Goal: Obtain resource: Download file/media

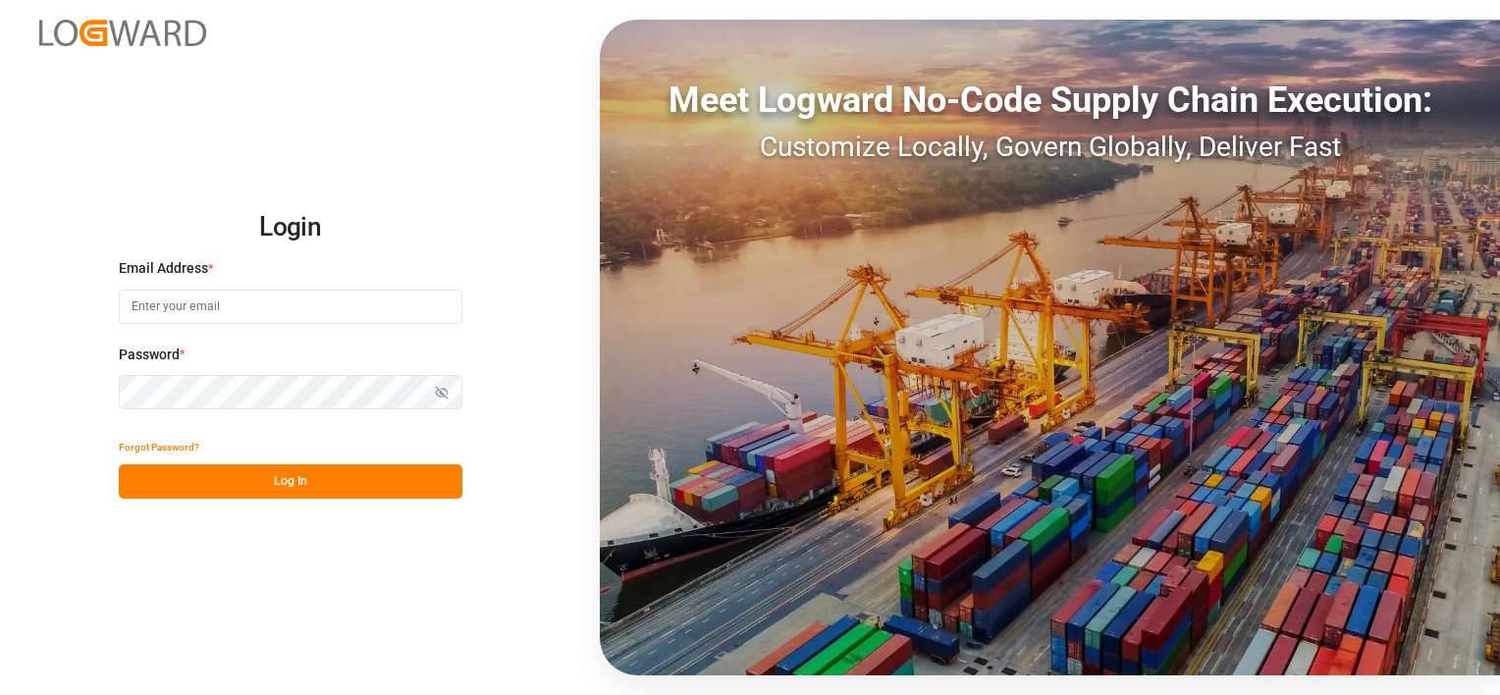
type input "melisa.thaqi@cofresco.com"
click at [372, 493] on button "Log In" at bounding box center [291, 481] width 344 height 34
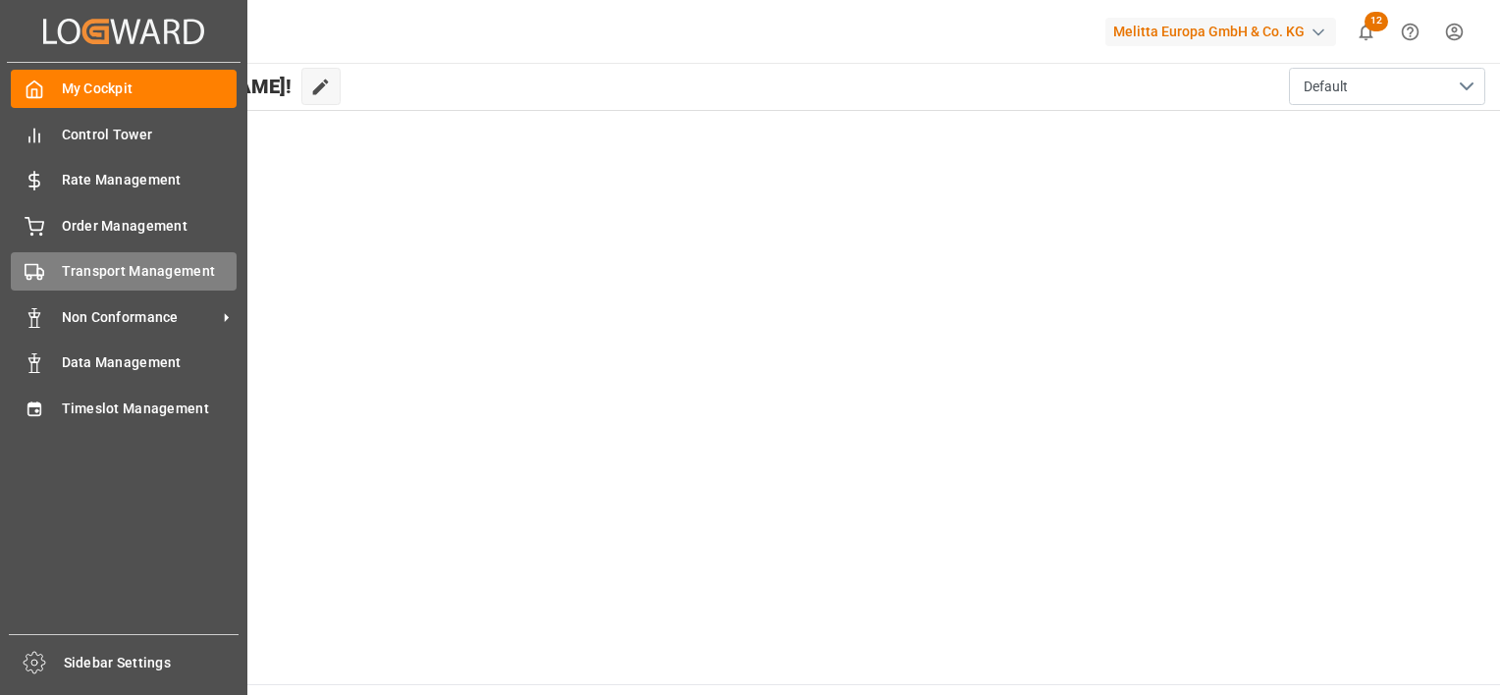
click at [114, 271] on span "Transport Management" at bounding box center [150, 271] width 176 height 21
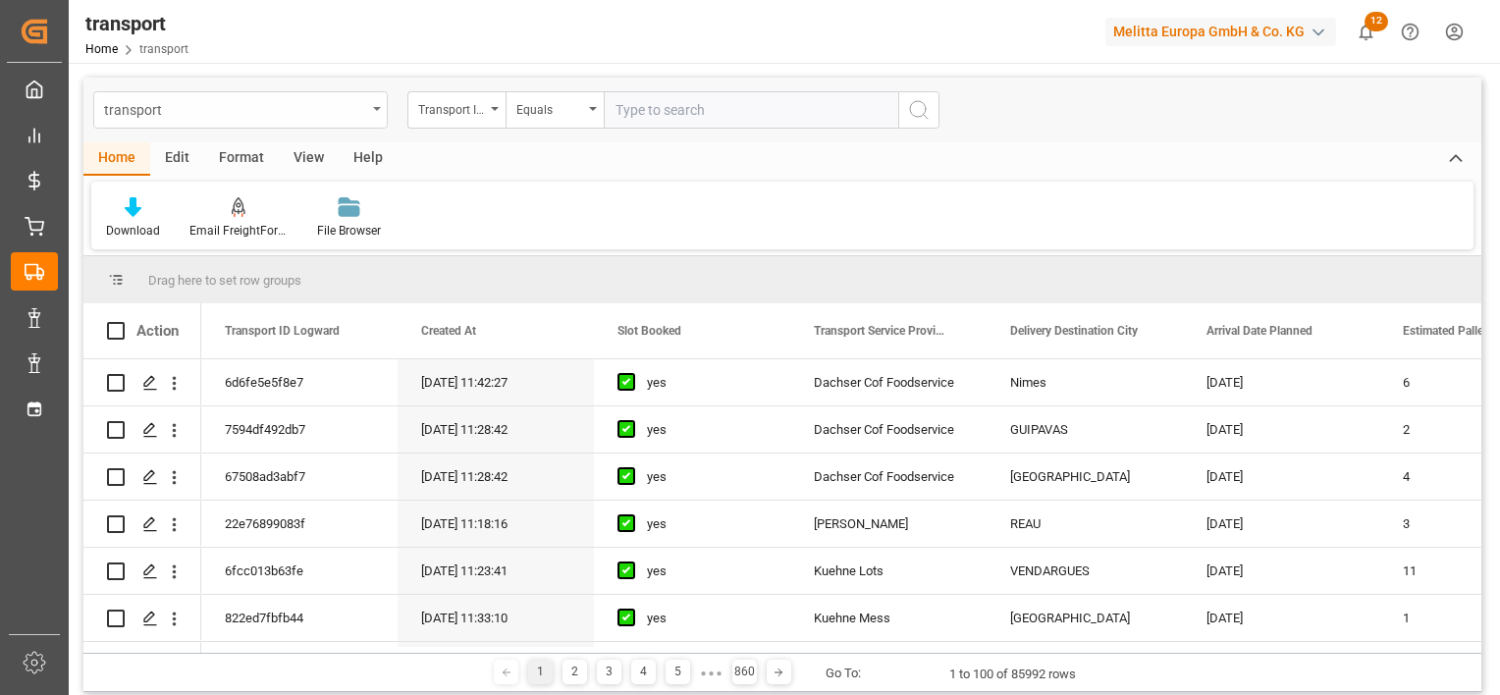
click at [340, 112] on div "transport" at bounding box center [235, 108] width 262 height 25
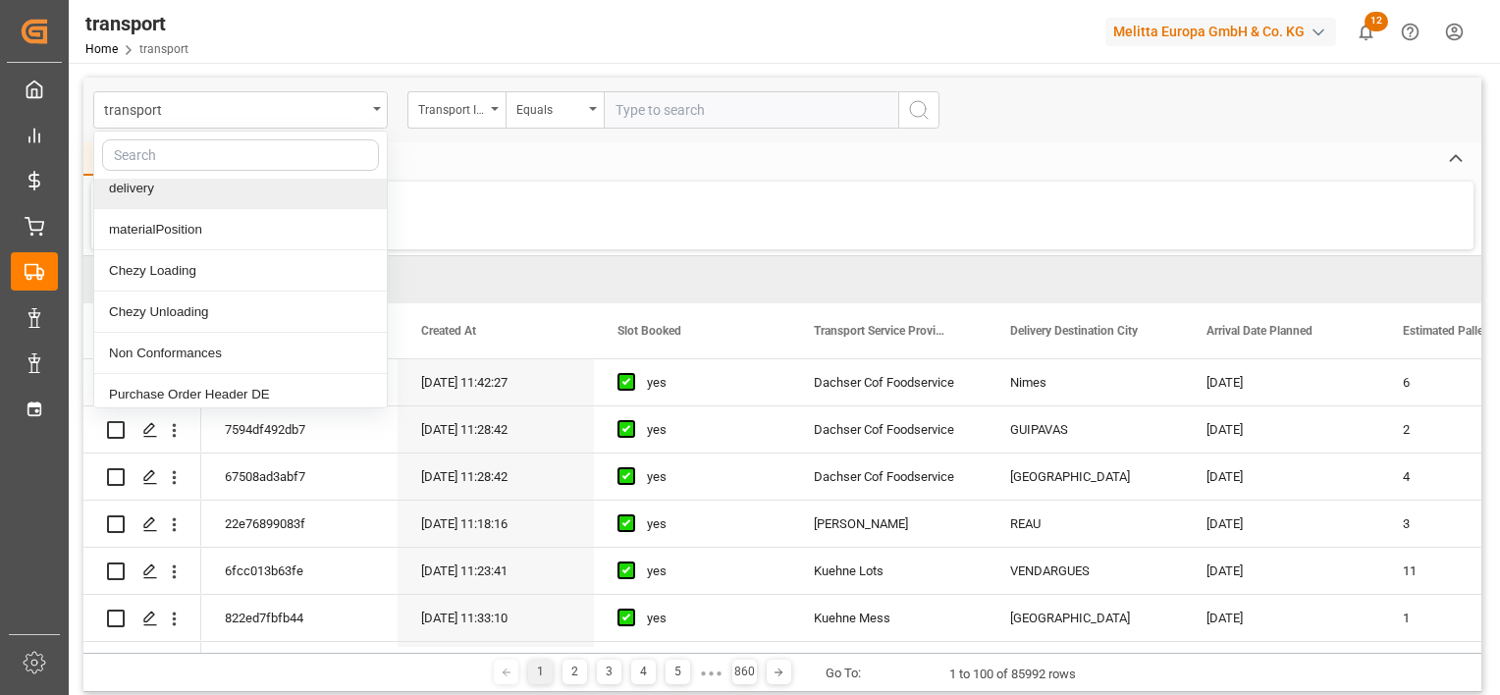
scroll to position [196, 0]
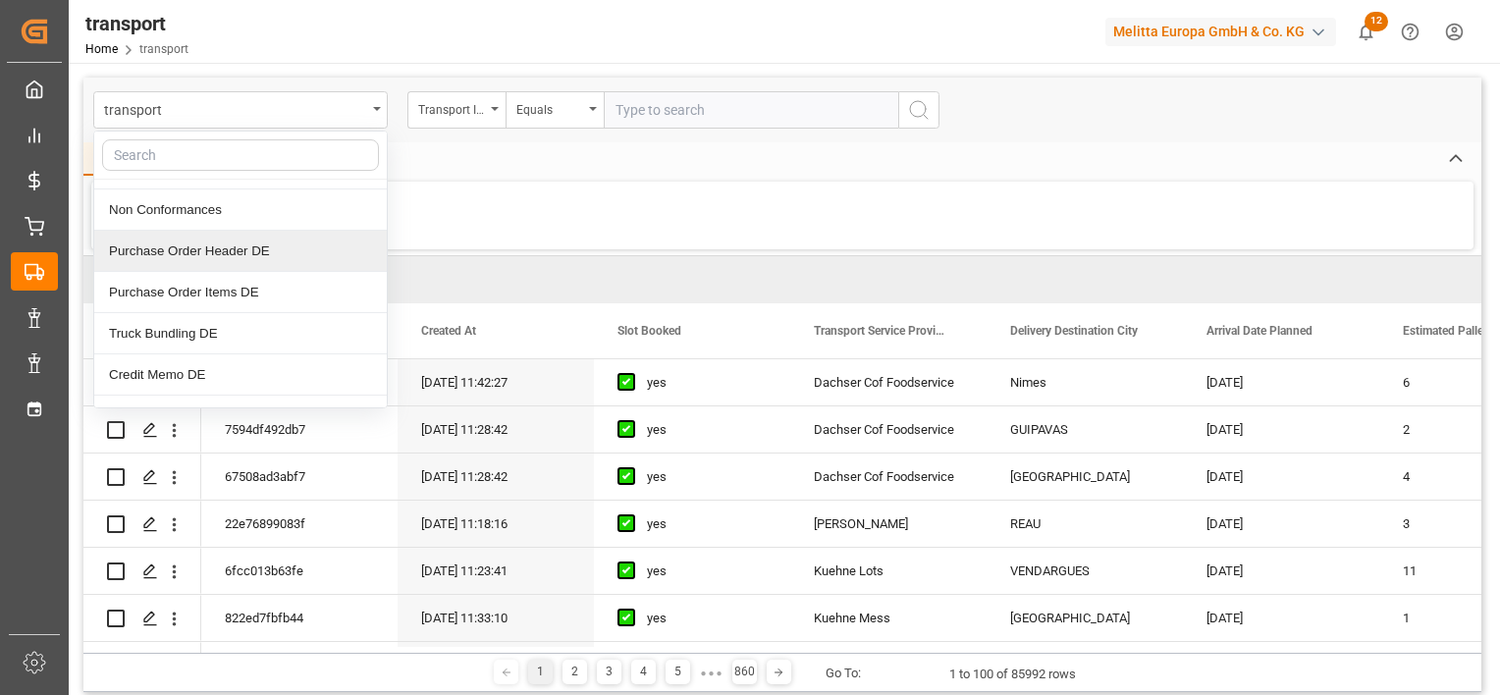
click at [268, 251] on div "Purchase Order Header DE" at bounding box center [240, 251] width 292 height 41
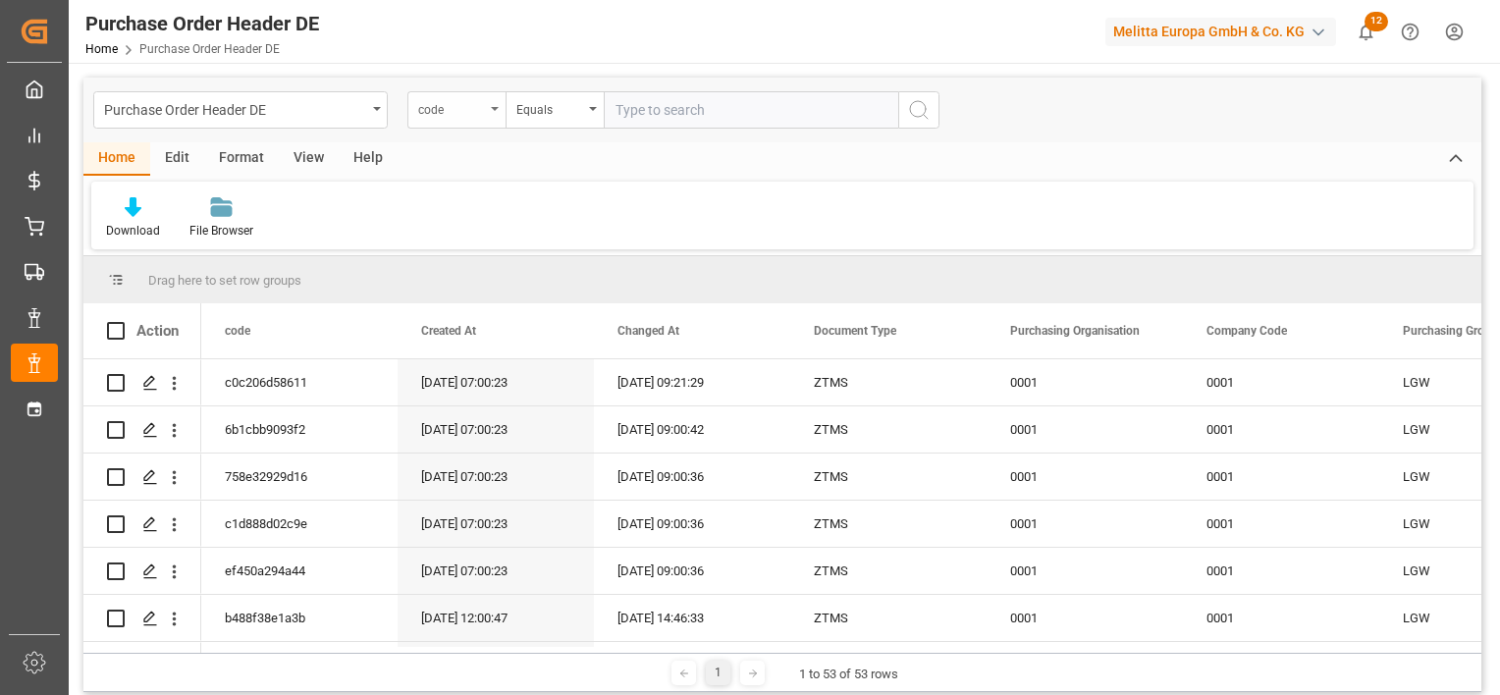
click at [471, 110] on div "code" at bounding box center [451, 107] width 67 height 23
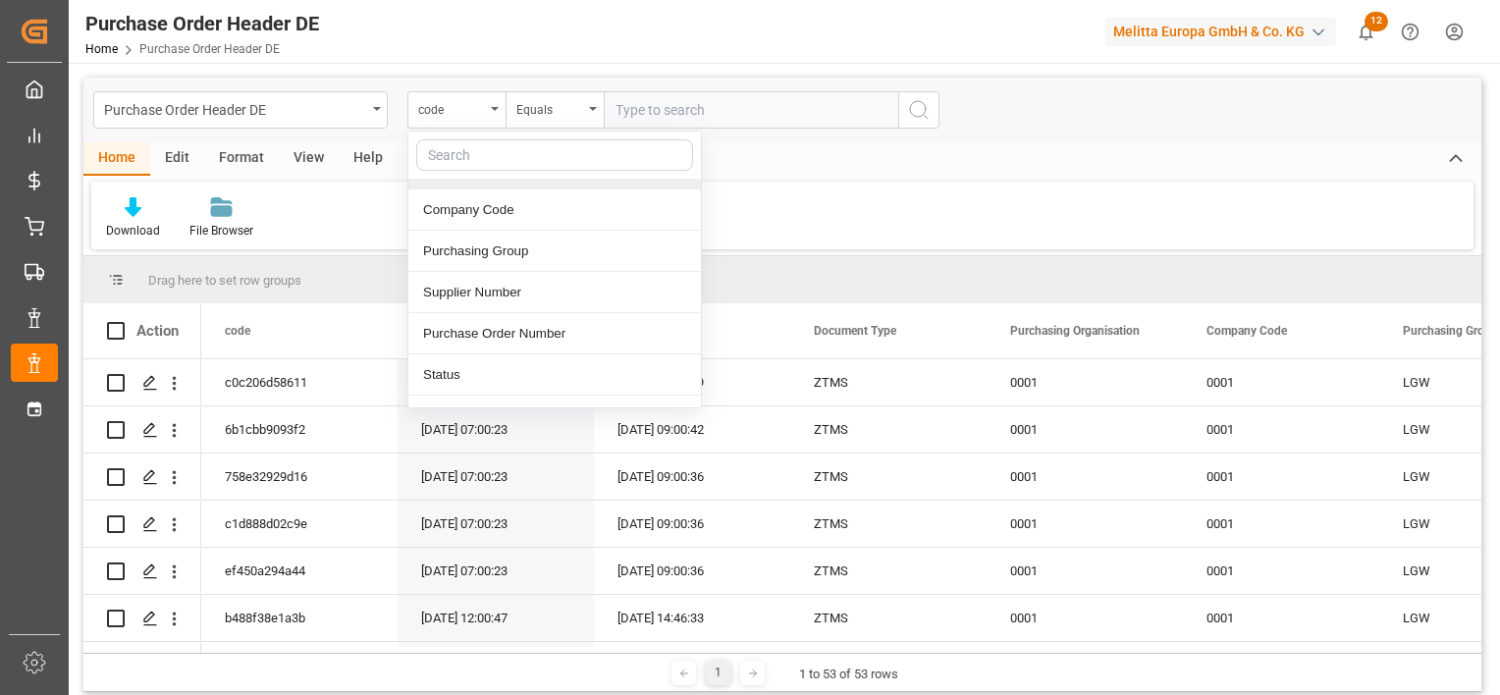
scroll to position [263, 0]
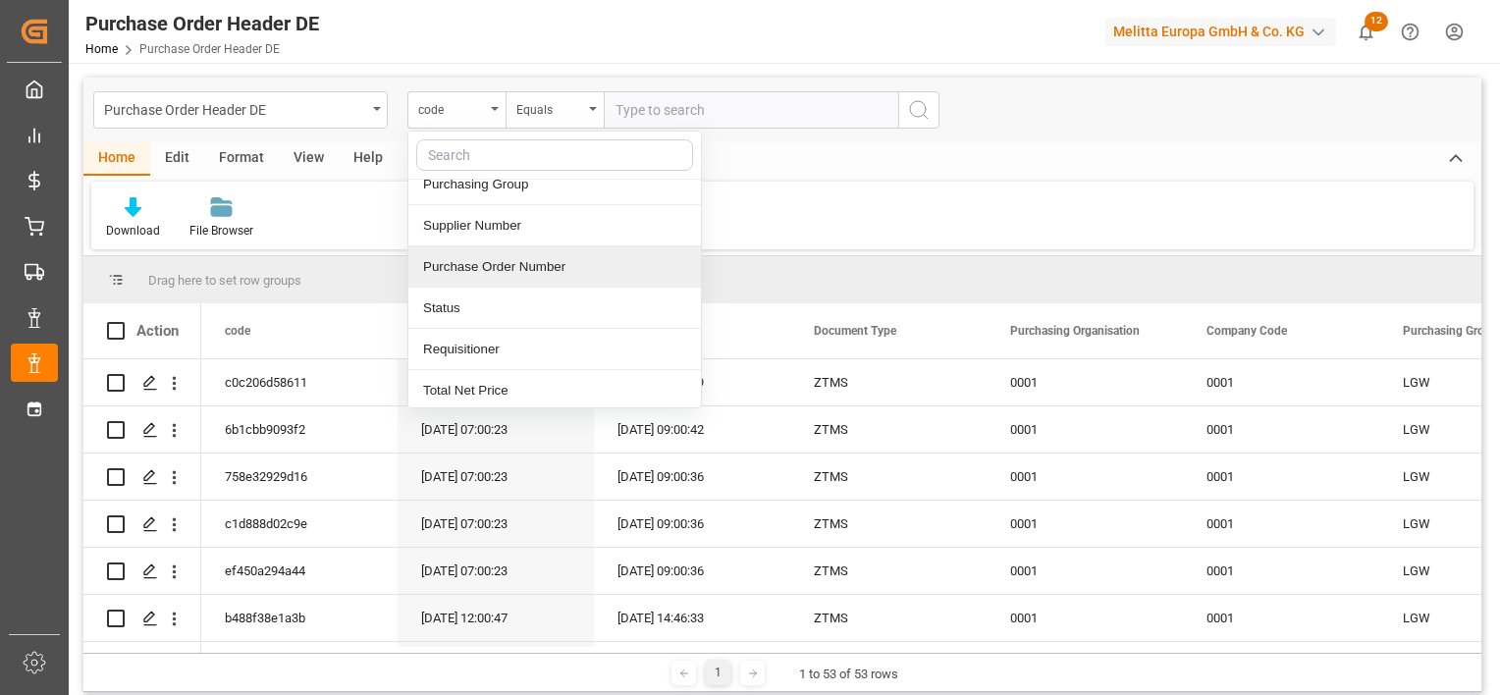
click at [550, 263] on div "Purchase Order Number" at bounding box center [554, 266] width 292 height 41
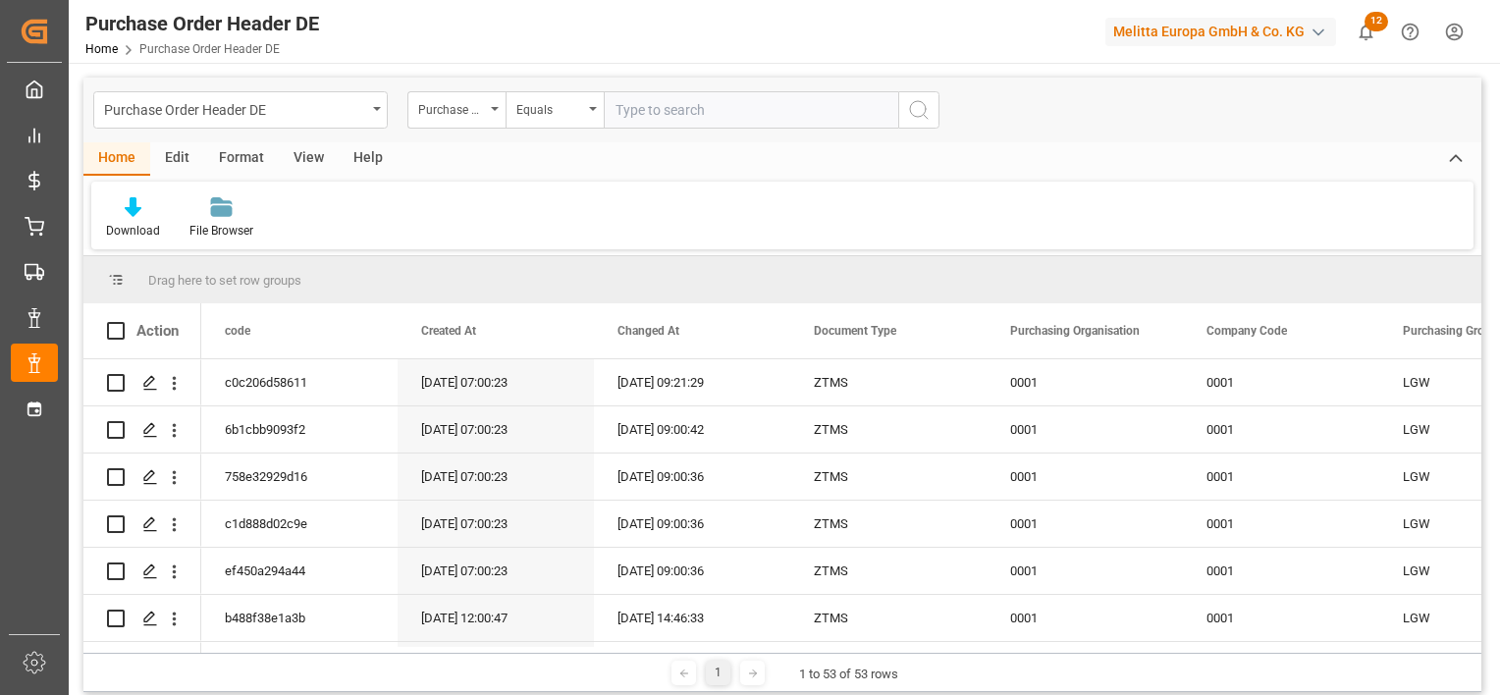
click at [633, 114] on input "text" at bounding box center [751, 109] width 294 height 37
paste input "45759708"
type input "45759708"
drag, startPoint x: 913, startPoint y: 130, endPoint x: 908, endPoint y: 103, distance: 27.0
click at [908, 103] on icon "search button" at bounding box center [919, 110] width 24 height 24
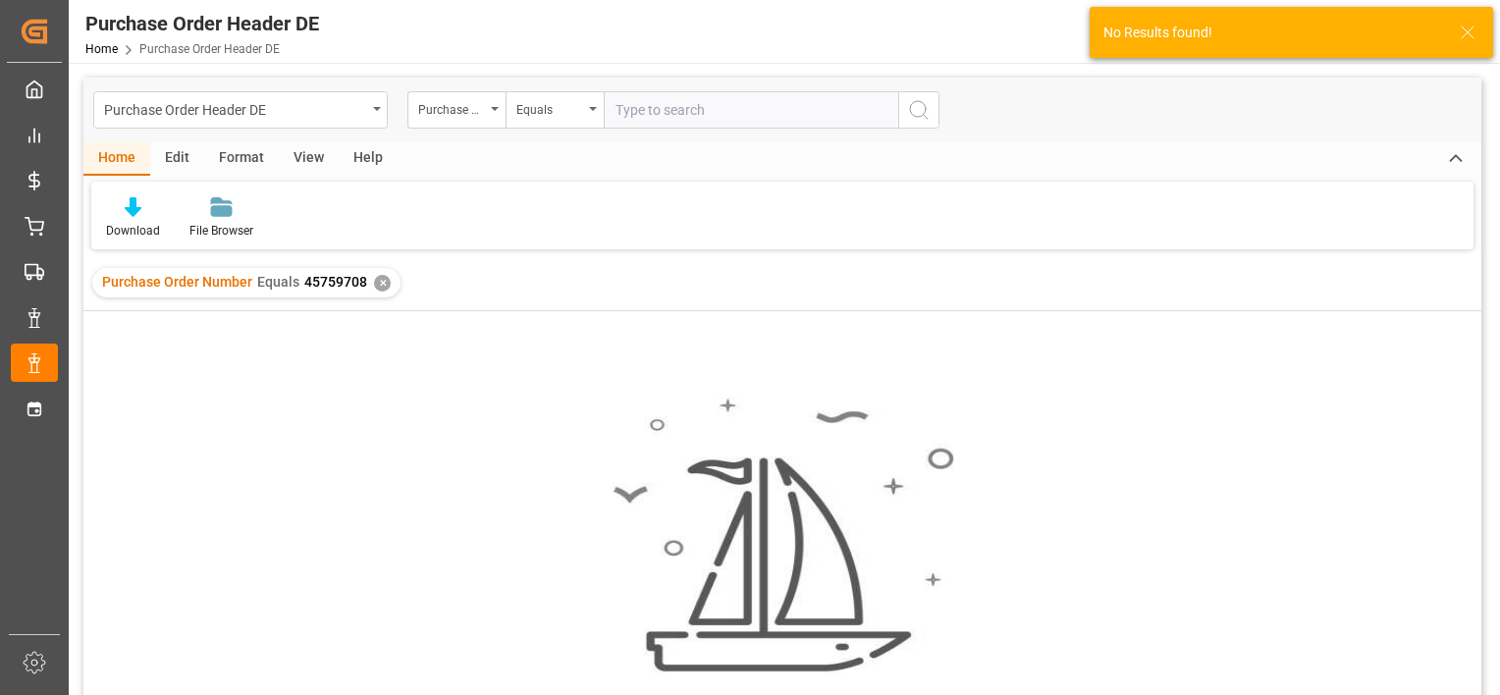
click at [381, 283] on div "✕" at bounding box center [382, 283] width 17 height 17
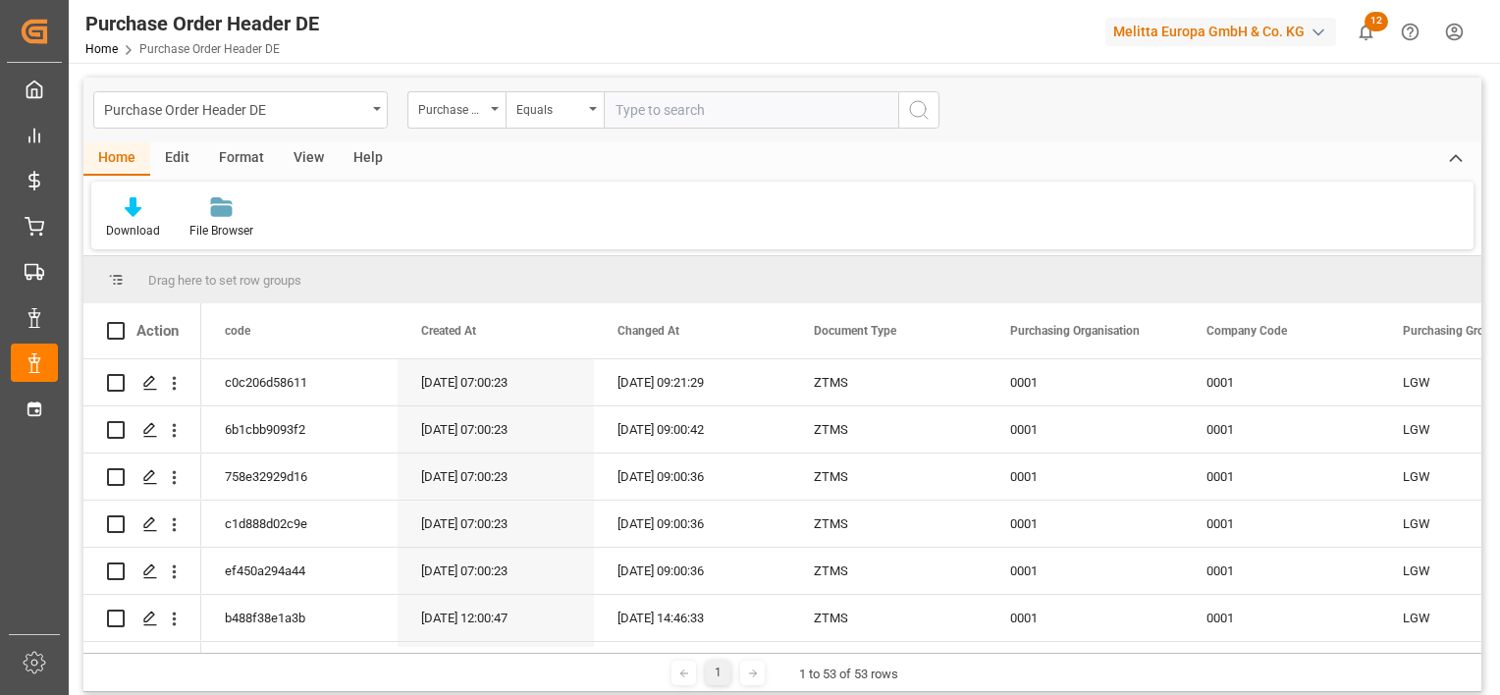
click at [683, 116] on input "text" at bounding box center [751, 109] width 294 height 37
paste input "45759708"
type input "0045759708"
click at [912, 113] on icon "search button" at bounding box center [919, 110] width 24 height 24
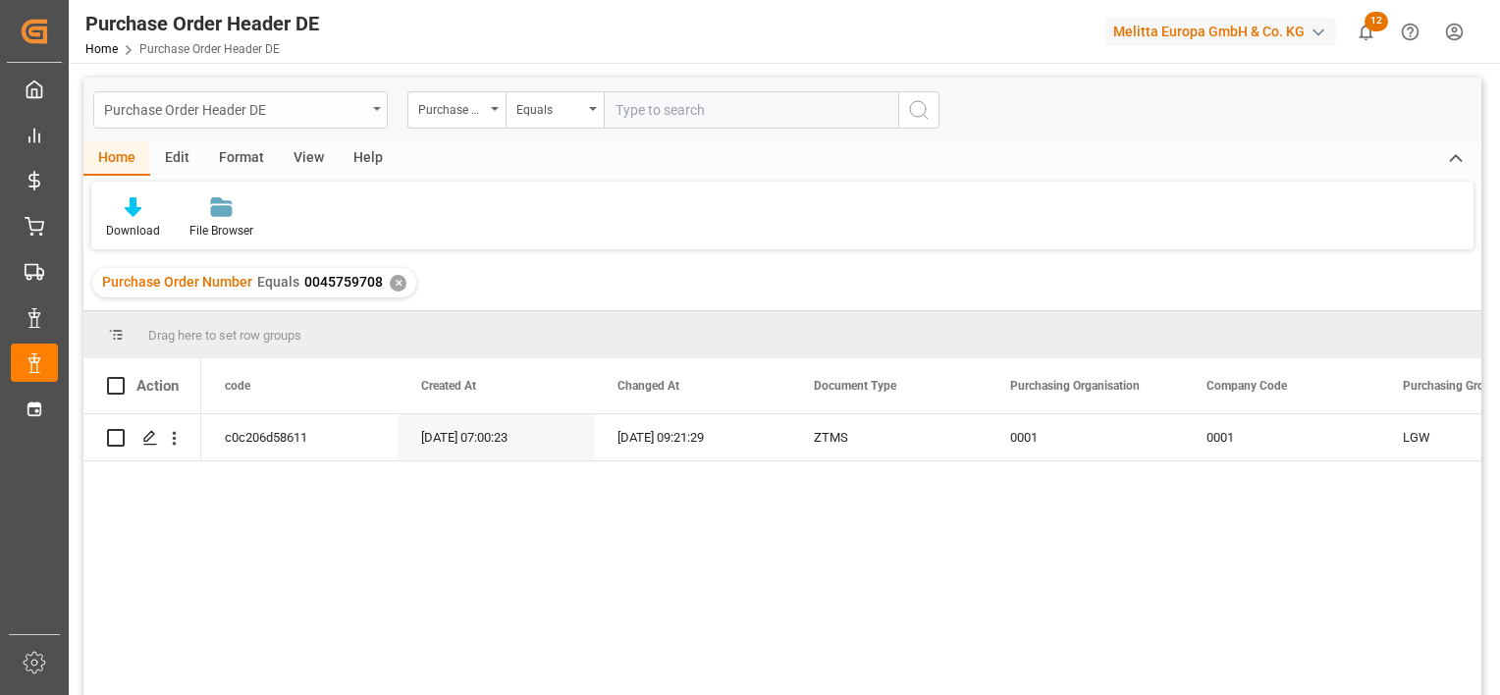
click at [363, 111] on div "Purchase Order Header DE" at bounding box center [235, 108] width 262 height 25
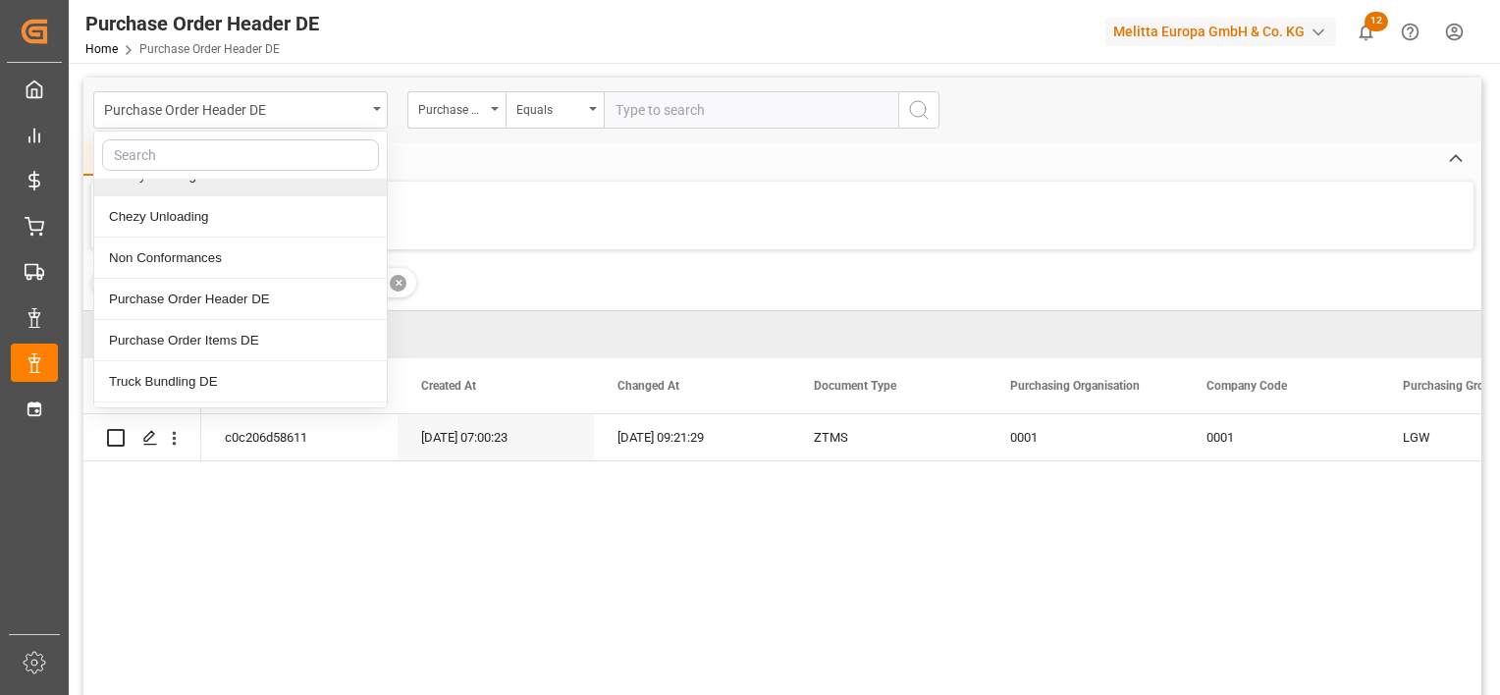
scroll to position [196, 0]
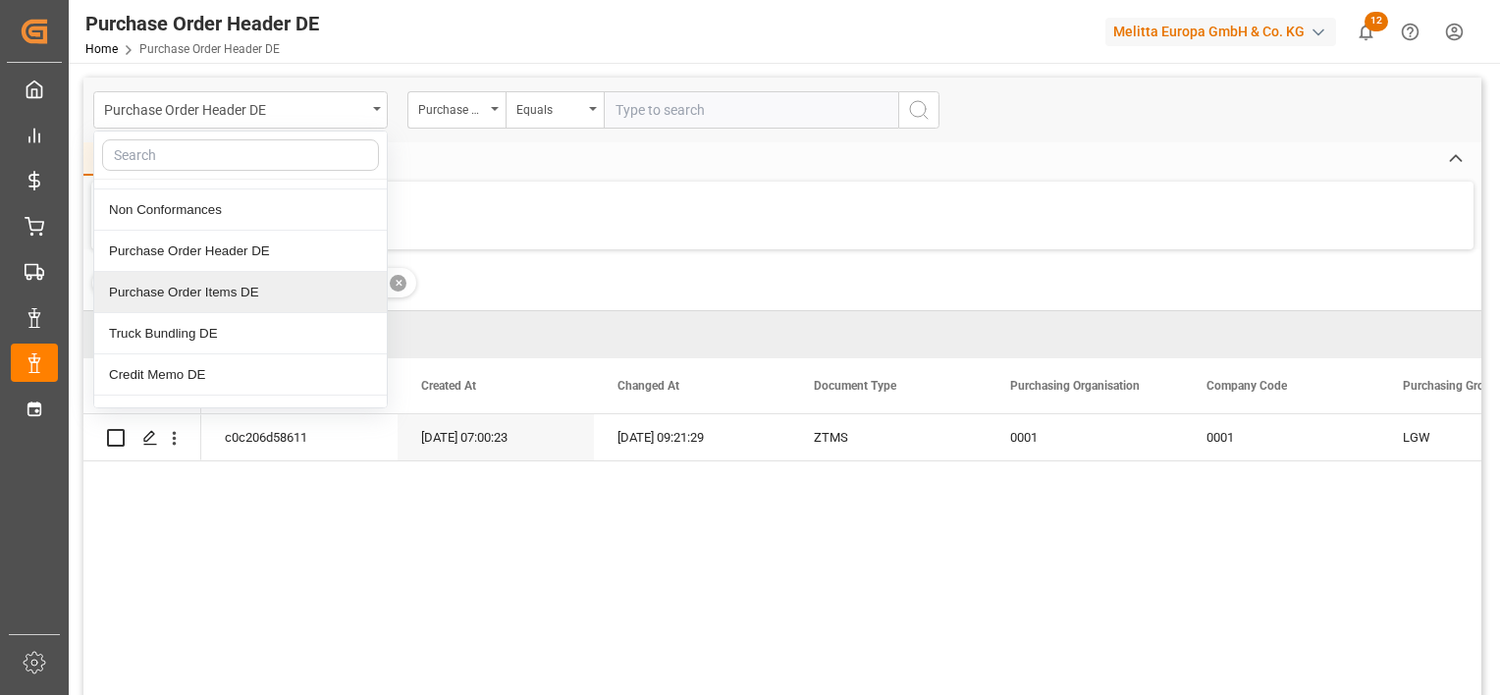
click at [247, 289] on div "Purchase Order Items DE" at bounding box center [240, 292] width 292 height 41
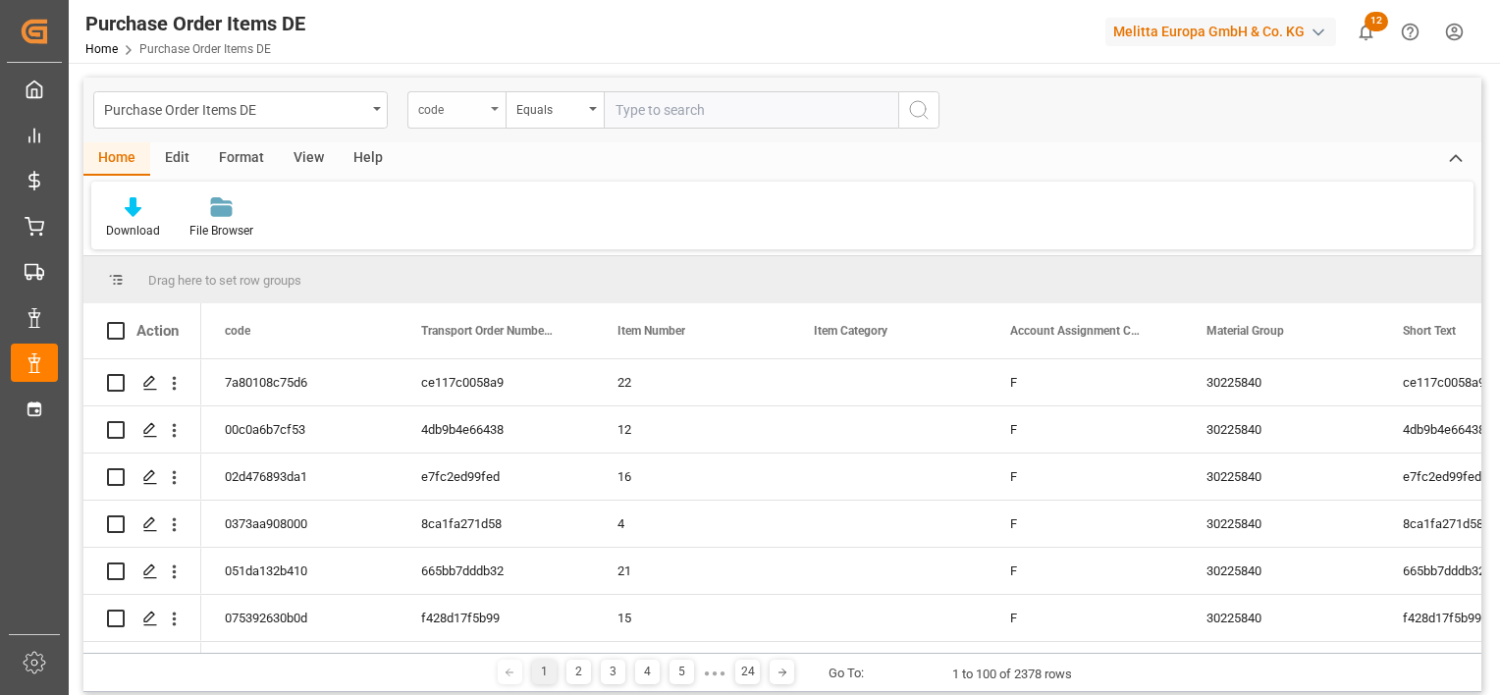
click at [470, 109] on div "code" at bounding box center [451, 107] width 67 height 23
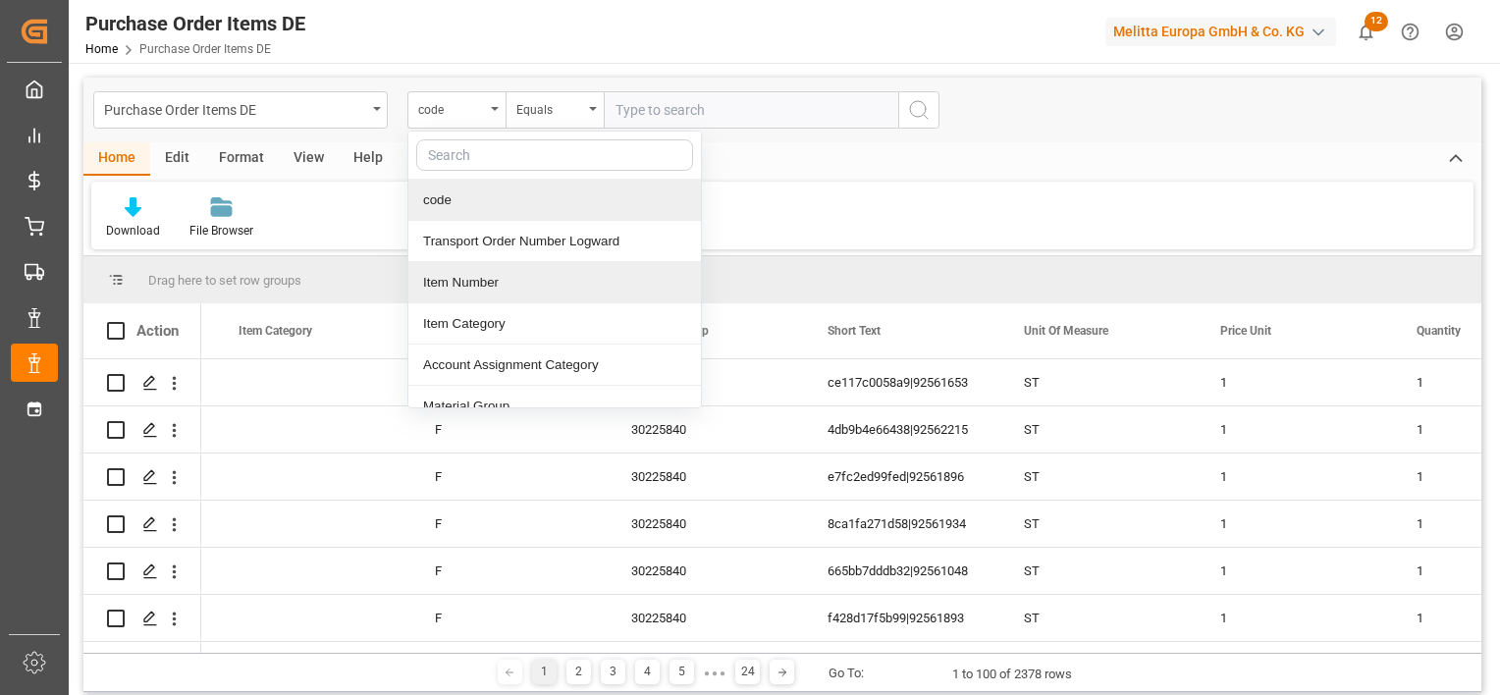
click at [1009, 201] on div "Download File Browser" at bounding box center [782, 216] width 1382 height 68
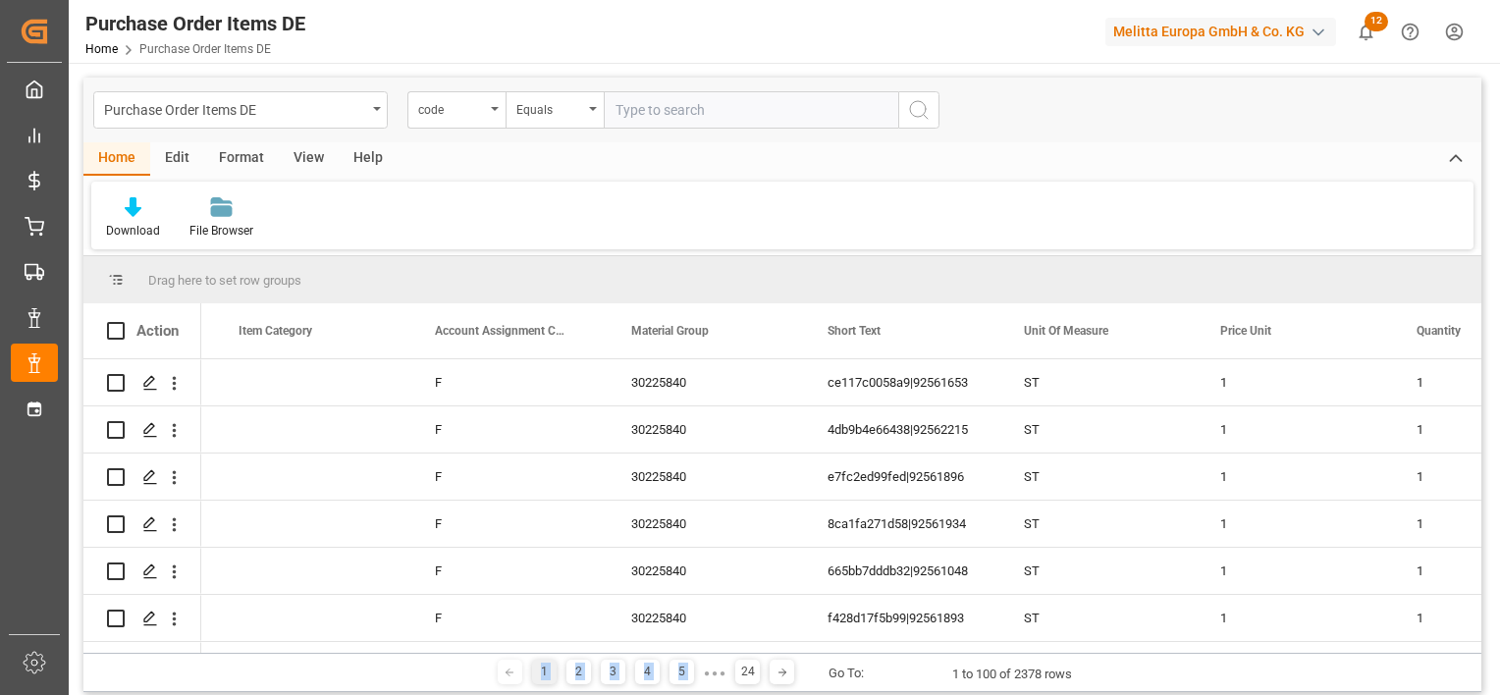
drag, startPoint x: 701, startPoint y: 652, endPoint x: 809, endPoint y: 648, distance: 108.0
click at [809, 648] on div "Drag here to set row groups Drag here to set column labels Action Transport Ord…" at bounding box center [782, 474] width 1398 height 436
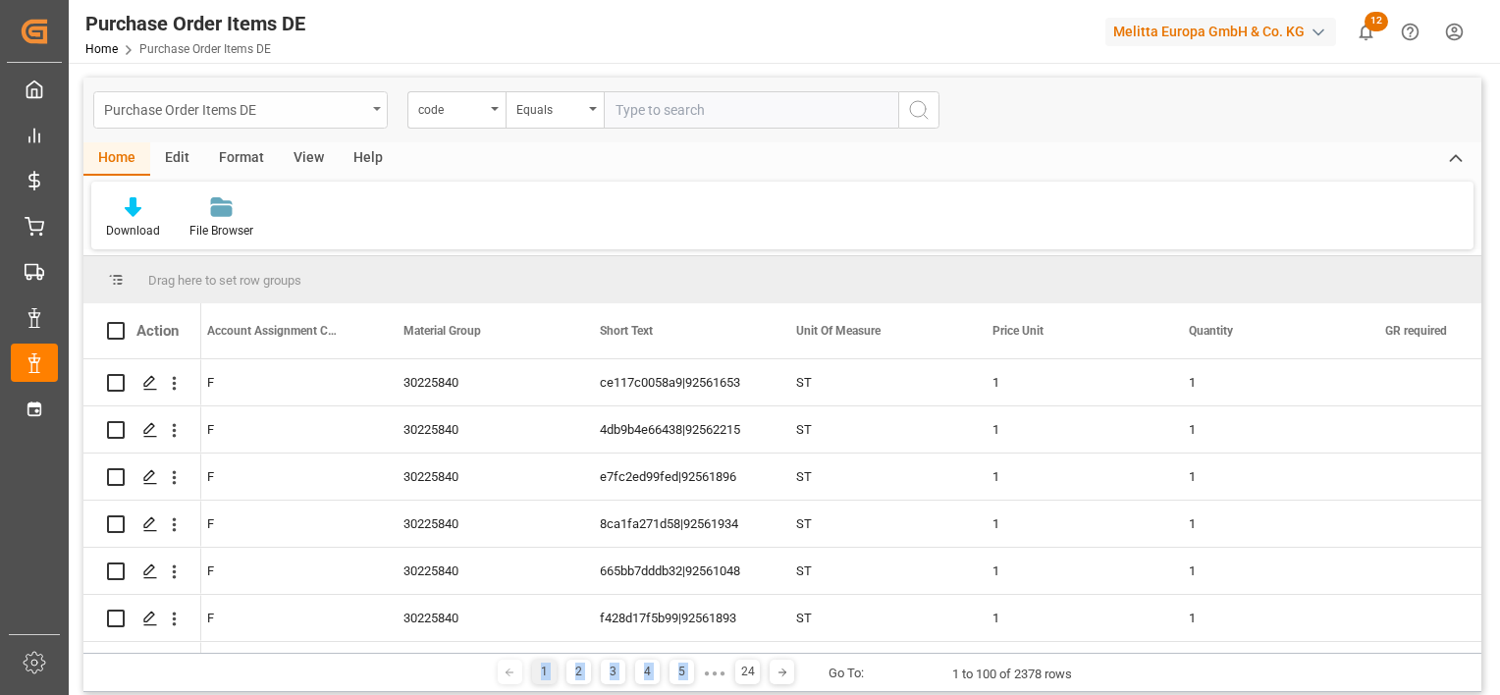
click at [302, 118] on div "Purchase Order Items DE" at bounding box center [235, 108] width 262 height 25
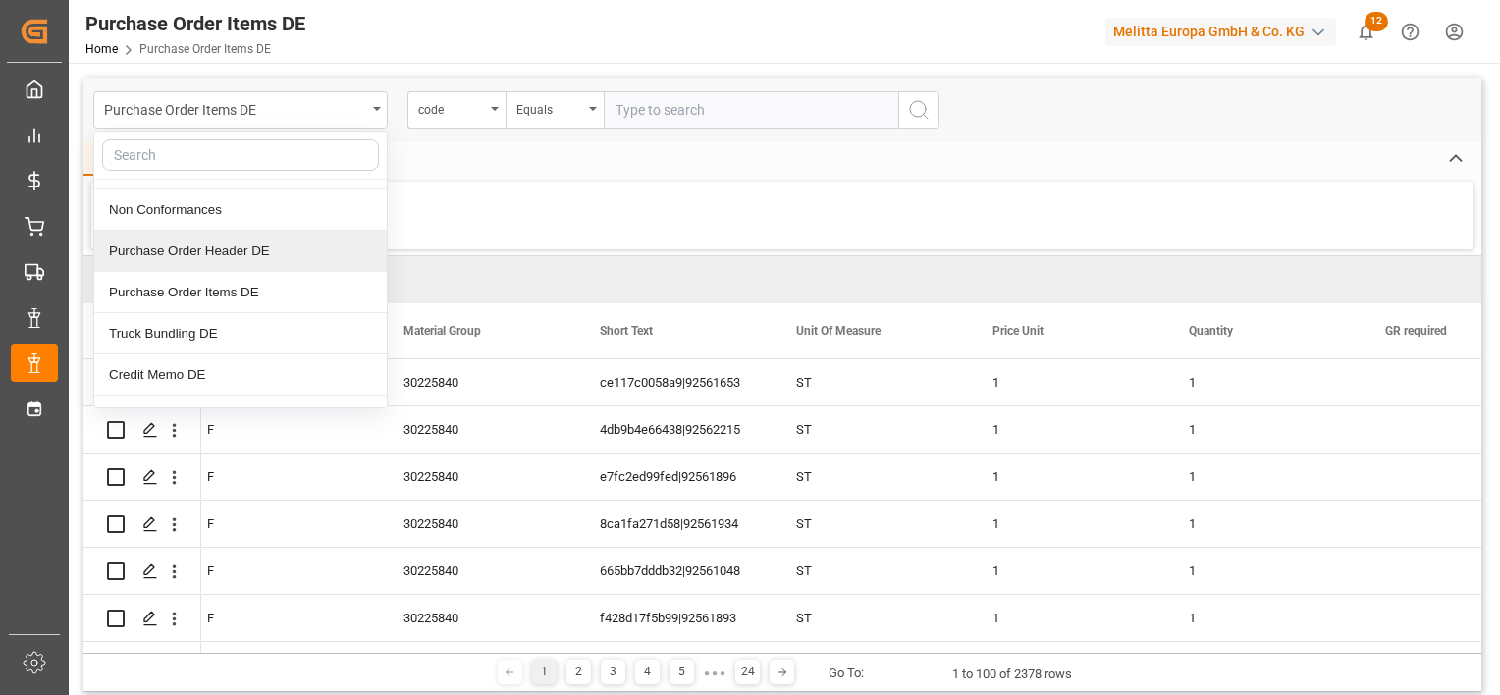
click at [235, 239] on div "Purchase Order Header DE" at bounding box center [240, 251] width 292 height 41
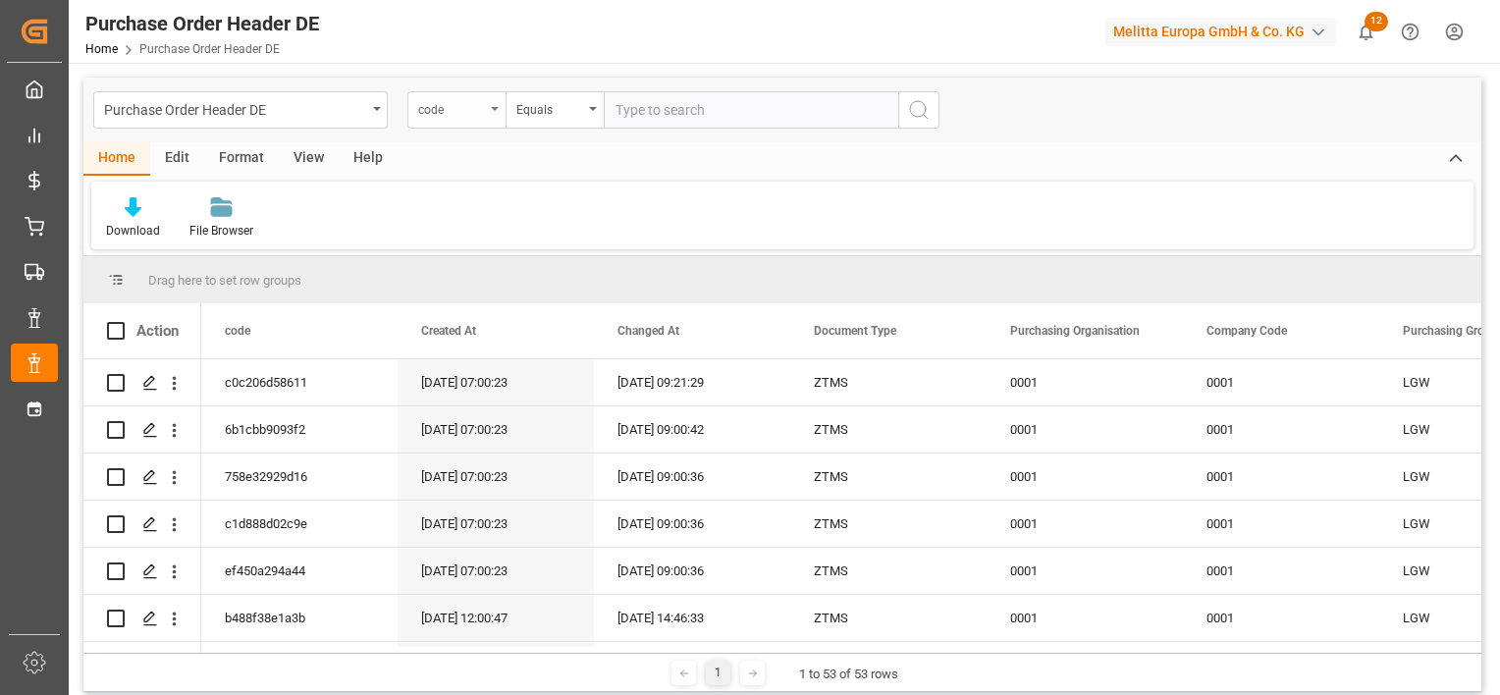
click at [467, 110] on div "code" at bounding box center [451, 107] width 67 height 23
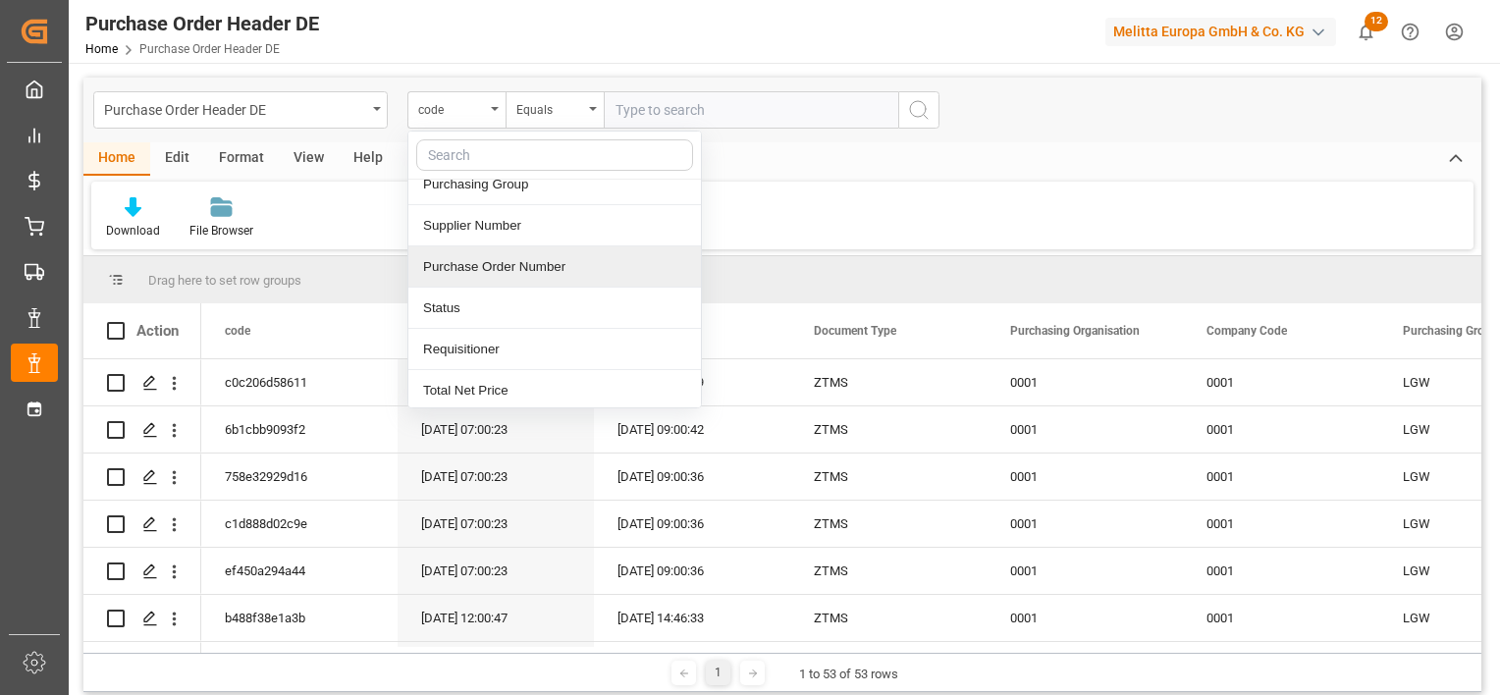
click at [543, 255] on div "Purchase Order Number" at bounding box center [554, 266] width 292 height 41
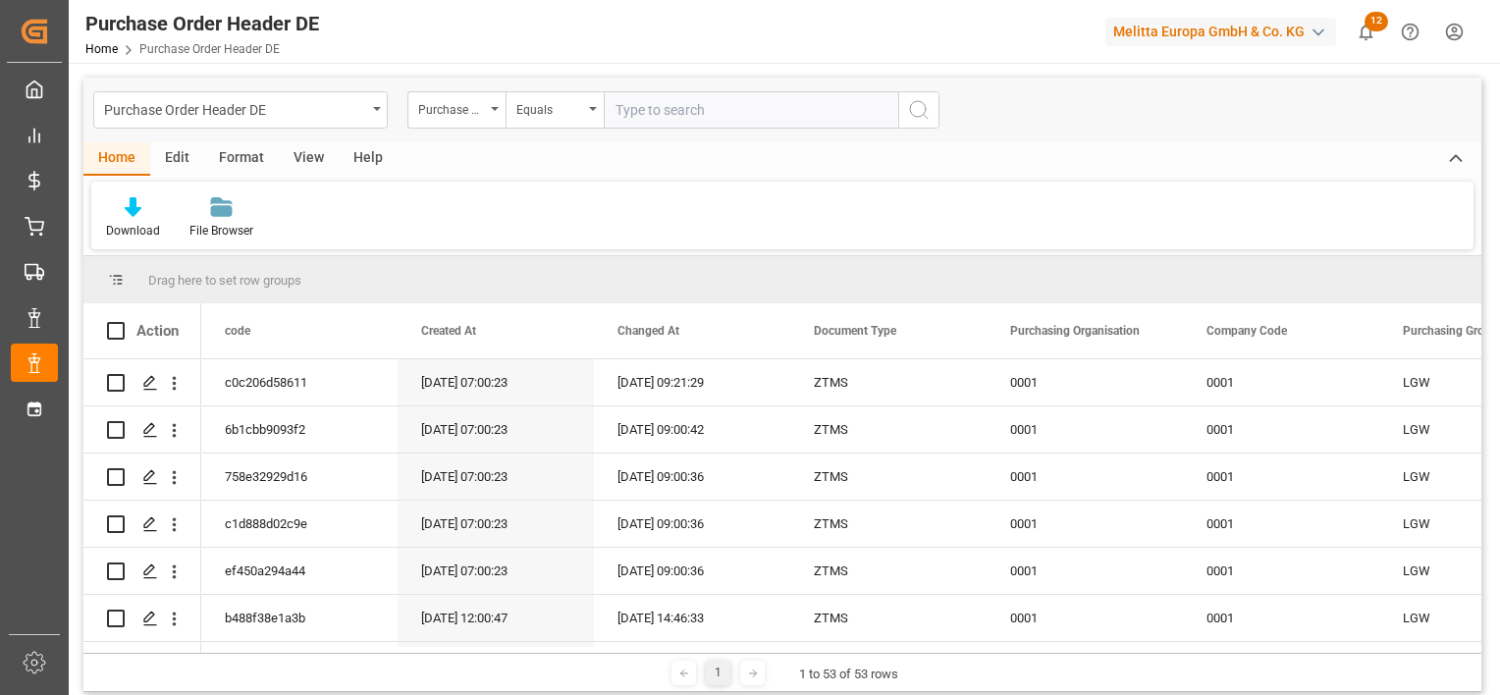
click at [663, 112] on input "text" at bounding box center [751, 109] width 294 height 37
paste input "45759708"
type input "0045759708"
click at [927, 120] on icon "search button" at bounding box center [919, 110] width 24 height 24
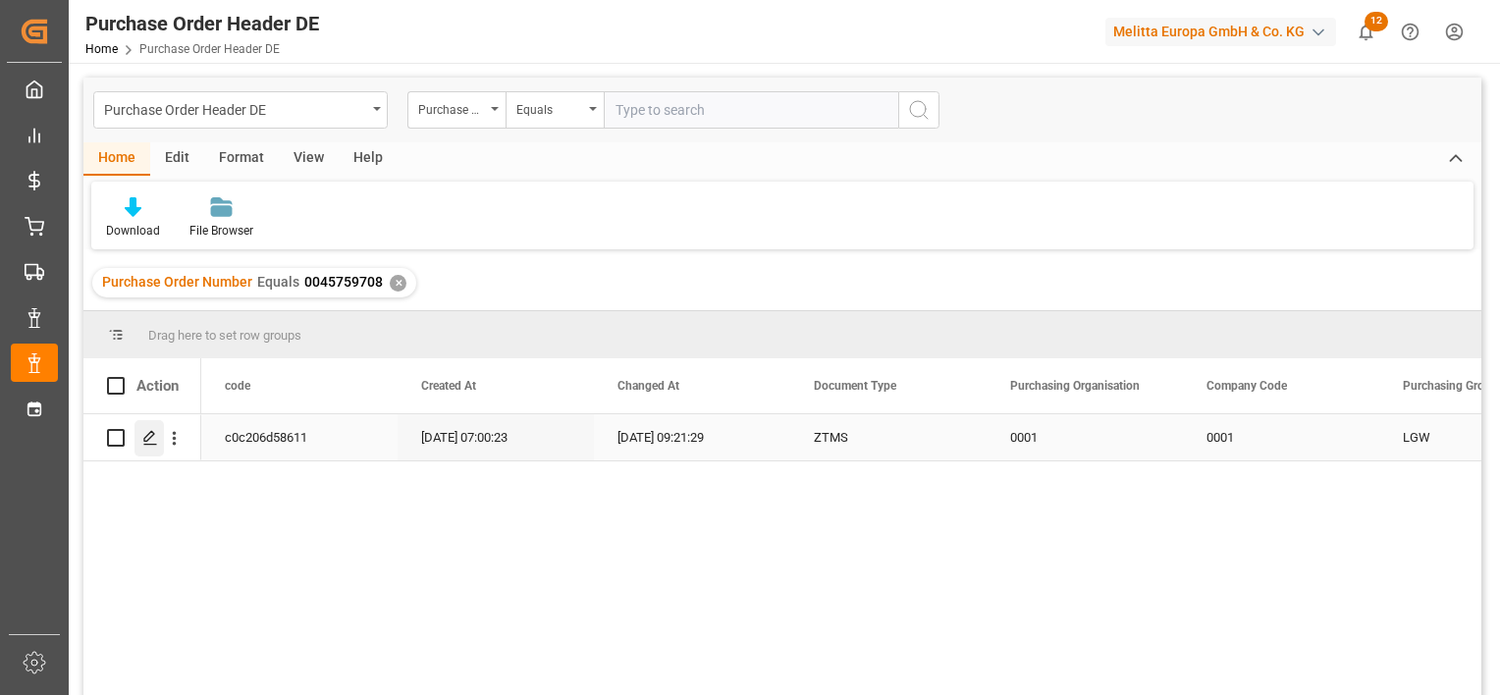
click at [155, 440] on icon "Press SPACE to select this row." at bounding box center [150, 438] width 16 height 16
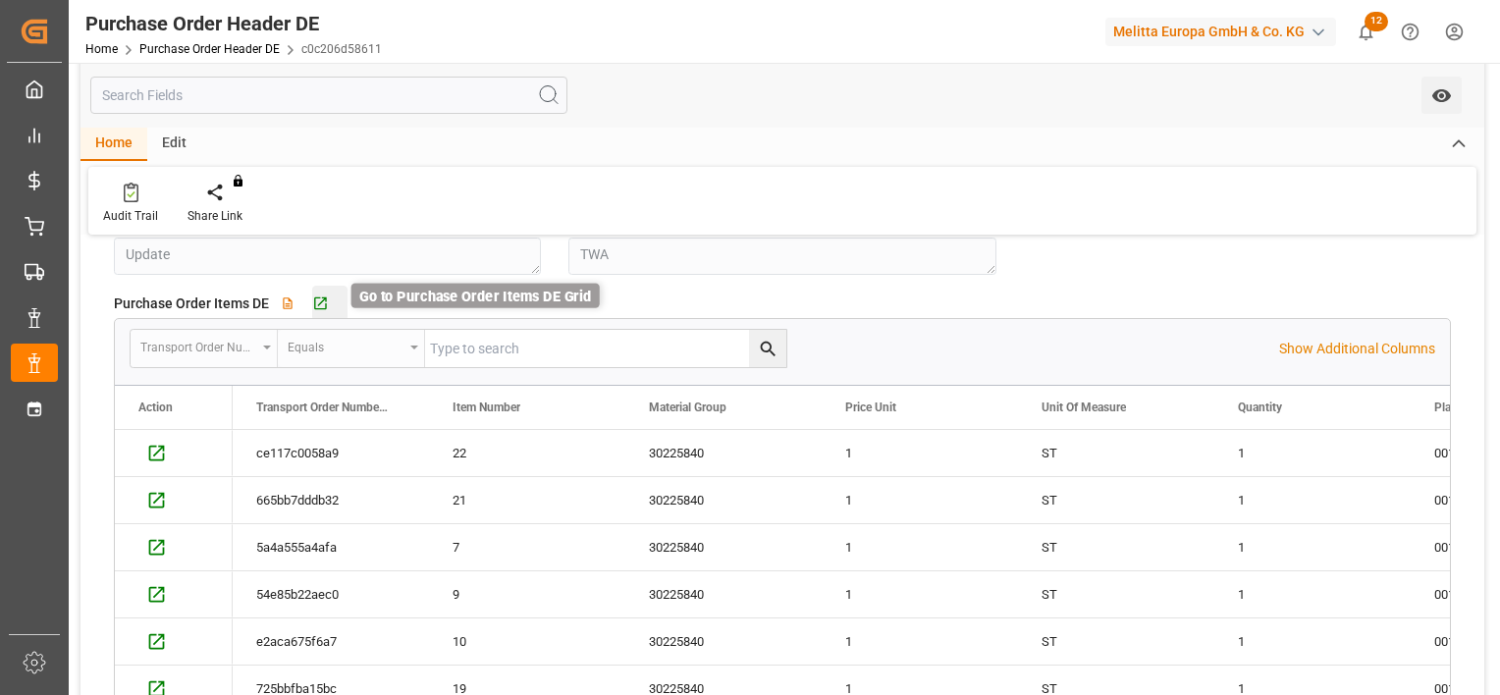
click at [326, 309] on icon "button" at bounding box center [320, 303] width 17 height 17
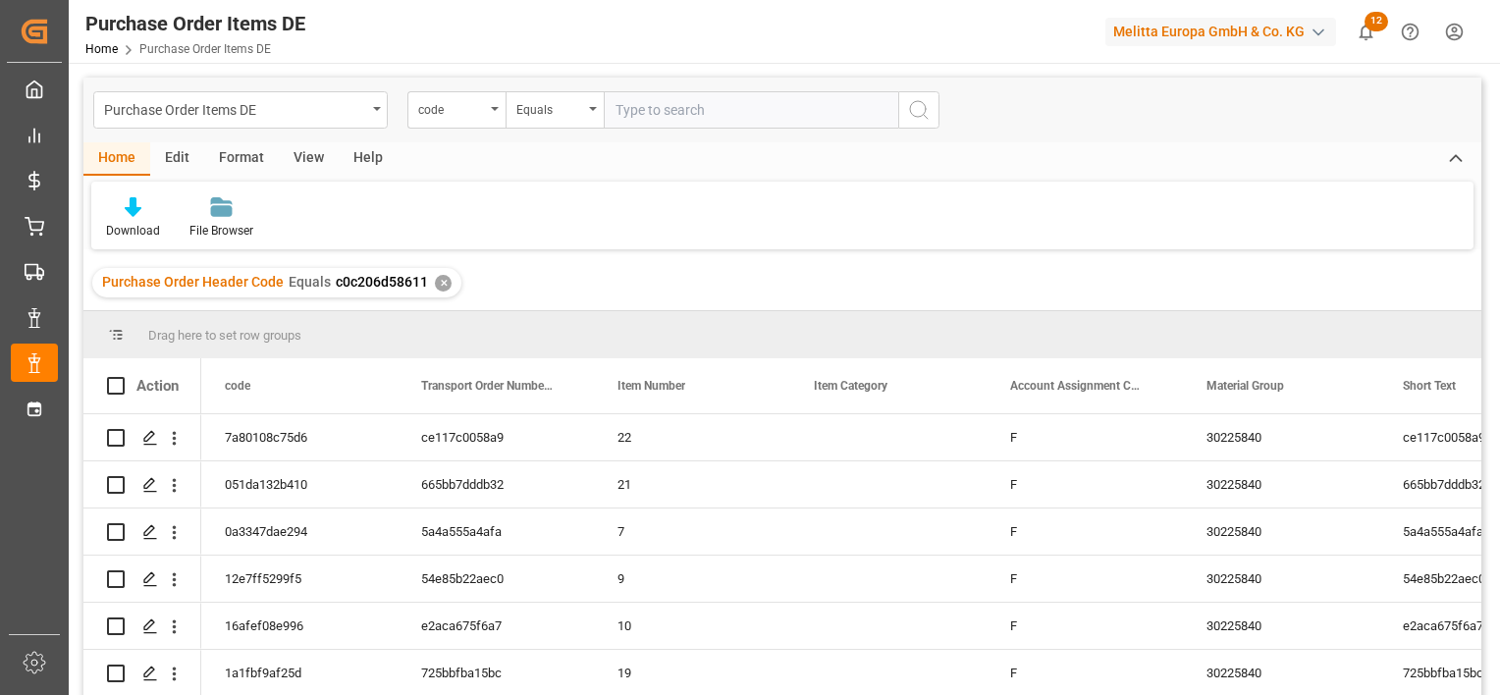
click at [294, 158] on div "View" at bounding box center [309, 158] width 60 height 33
click at [121, 158] on div "Home" at bounding box center [116, 158] width 67 height 33
click at [128, 224] on div "Download" at bounding box center [133, 231] width 54 height 18
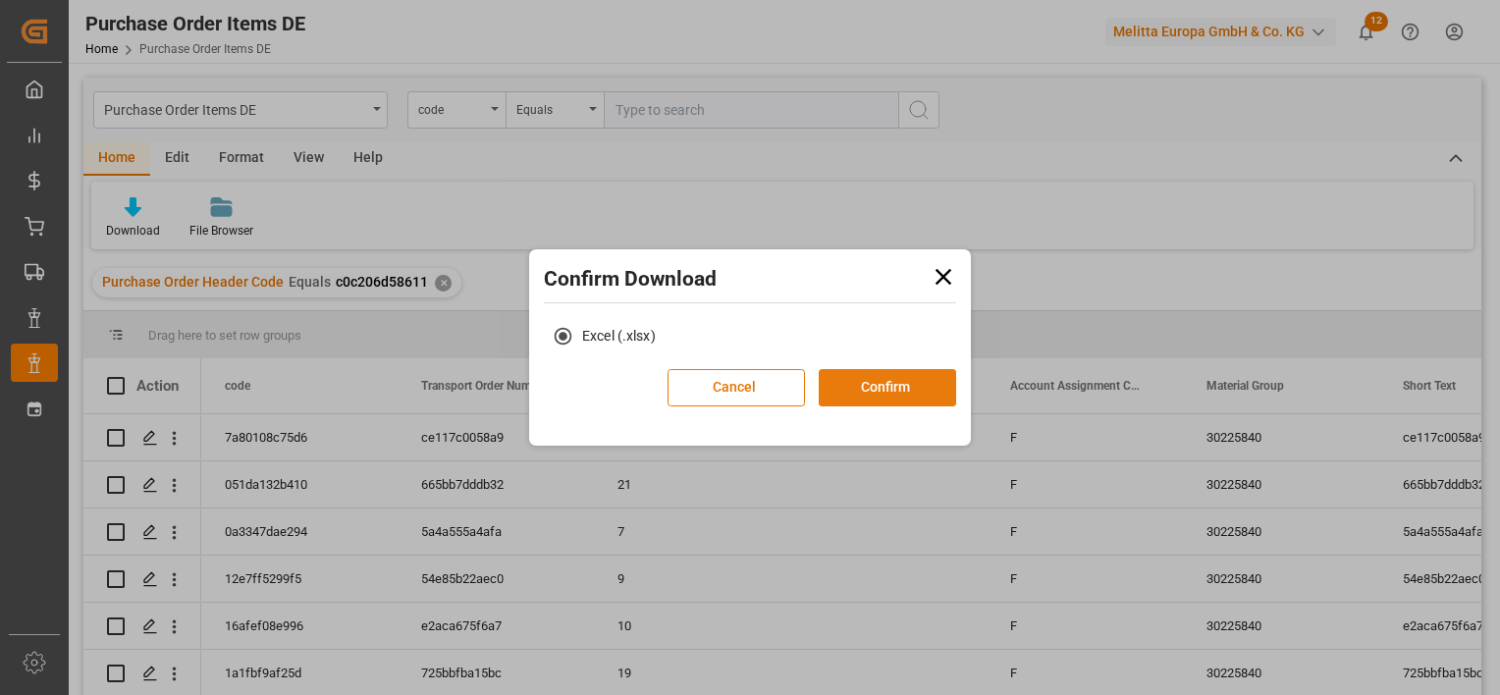
click at [916, 391] on button "Confirm" at bounding box center [887, 387] width 137 height 37
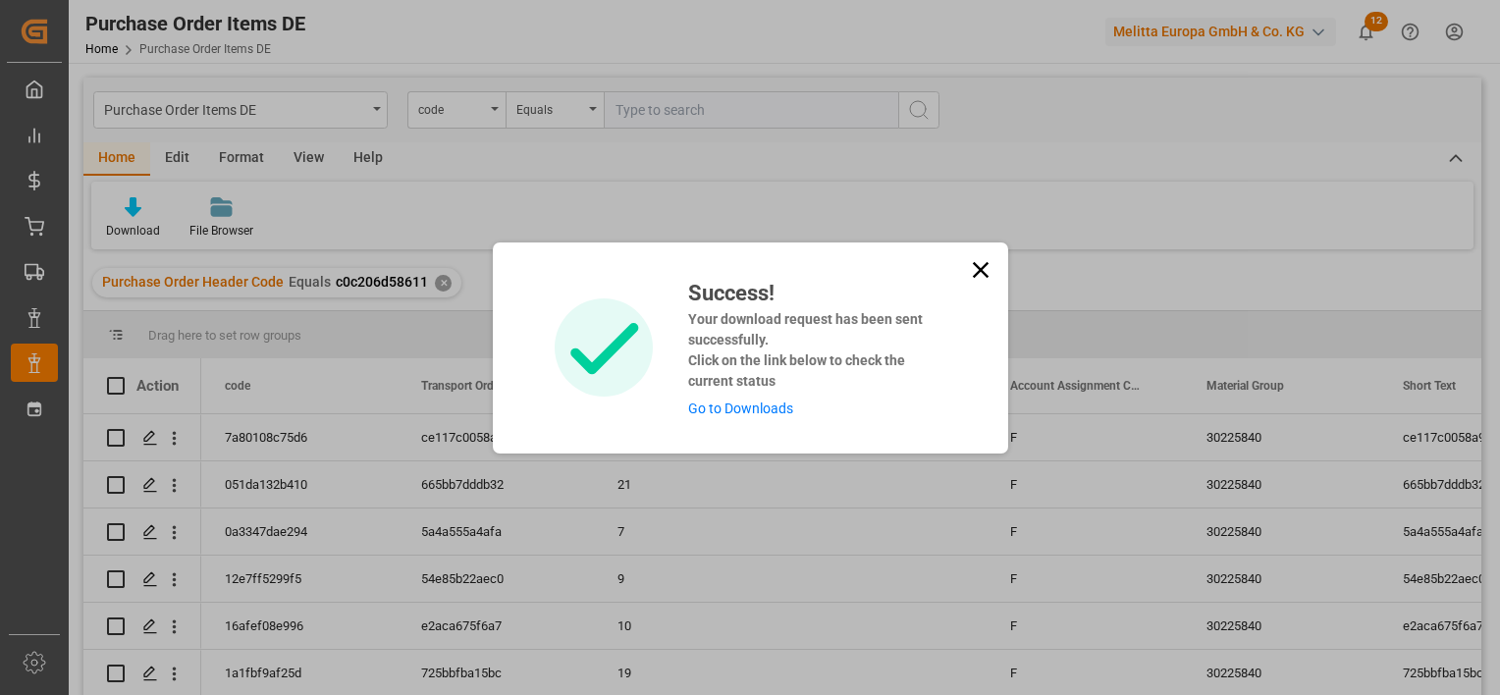
click at [726, 404] on link "Go to Downloads" at bounding box center [740, 408] width 105 height 16
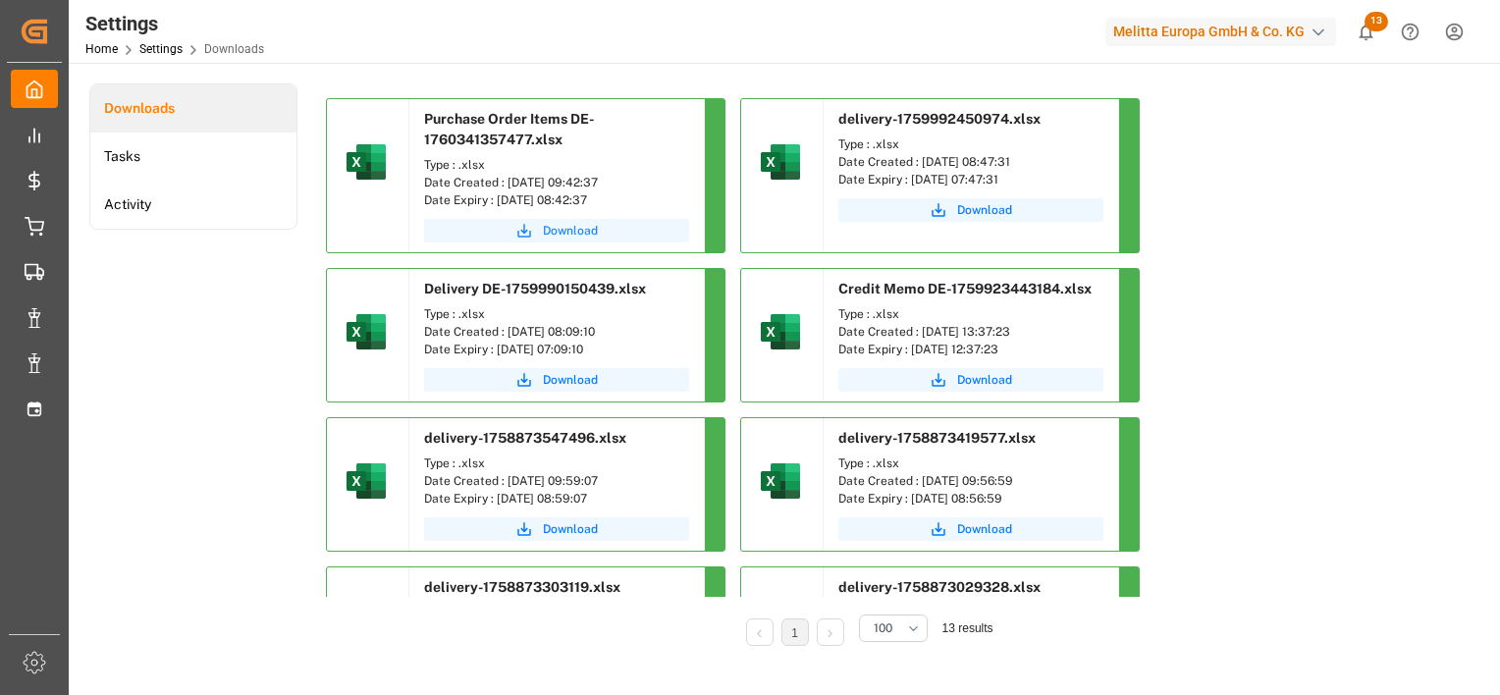
click at [585, 233] on span "Download" at bounding box center [570, 231] width 55 height 18
click at [593, 232] on span "Download" at bounding box center [570, 231] width 55 height 18
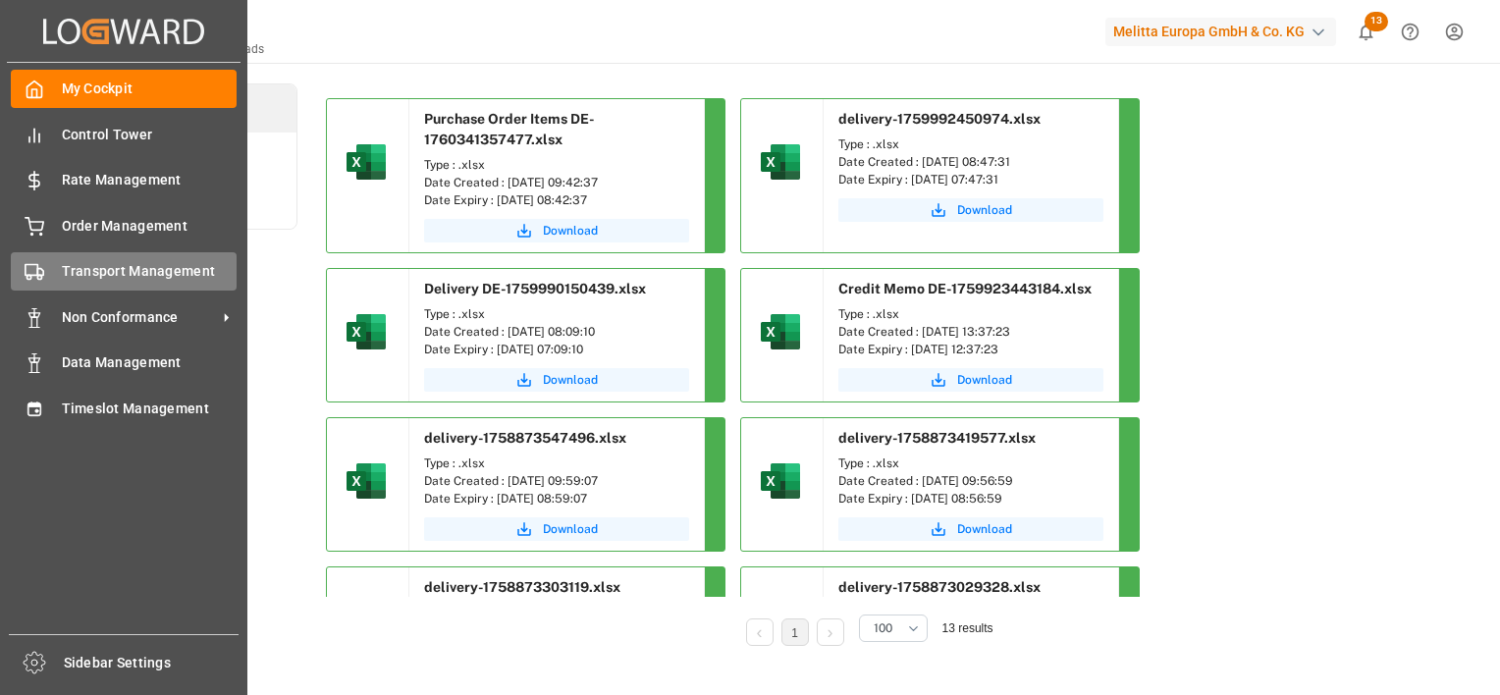
click at [146, 271] on span "Transport Management" at bounding box center [150, 271] width 176 height 21
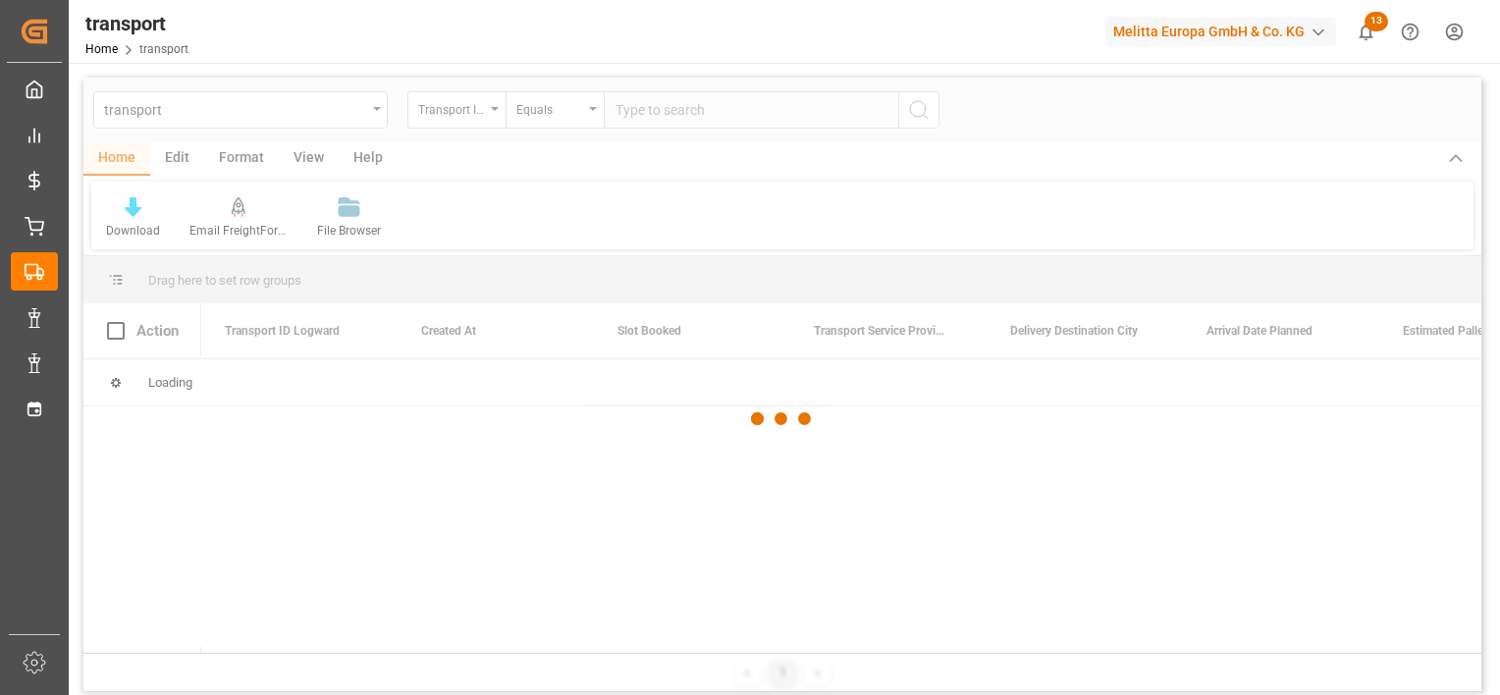
click at [262, 116] on div at bounding box center [782, 419] width 1398 height 683
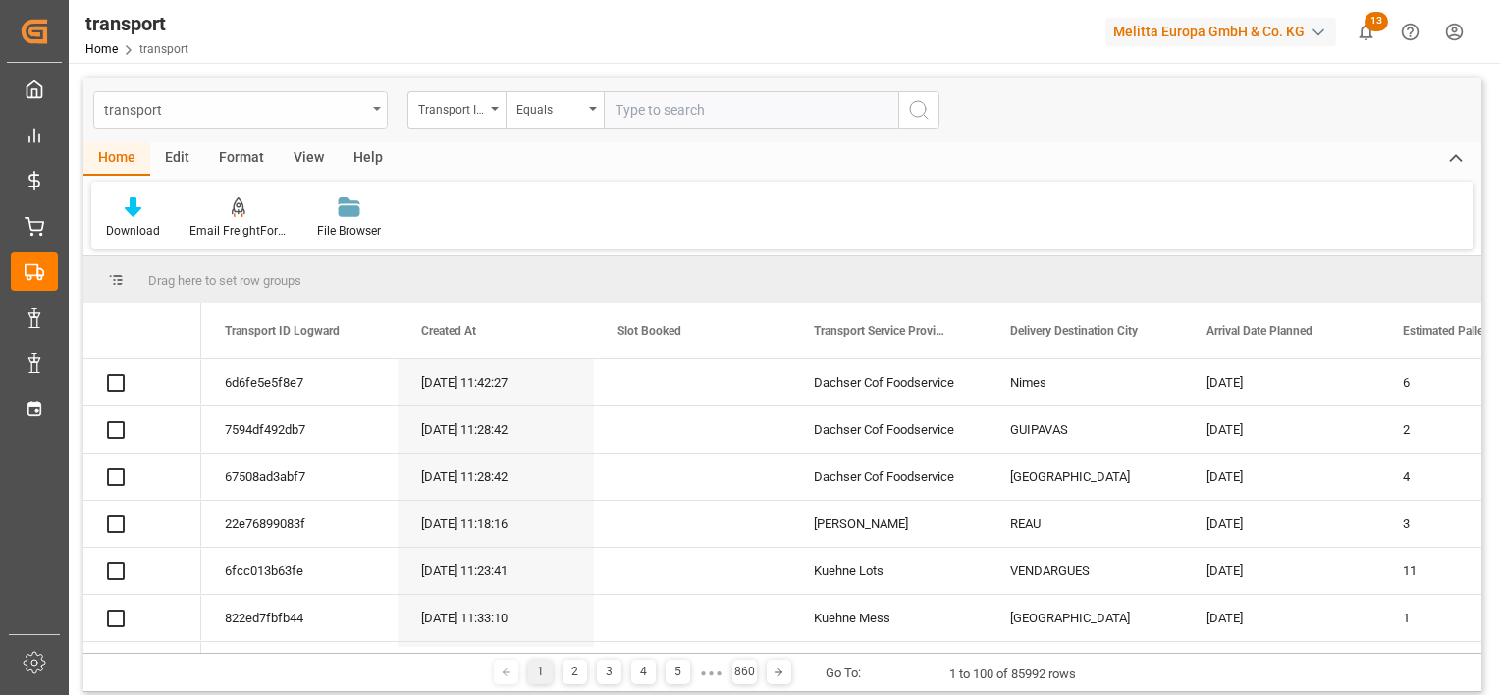
click at [374, 107] on icon "open menu" at bounding box center [377, 109] width 8 height 4
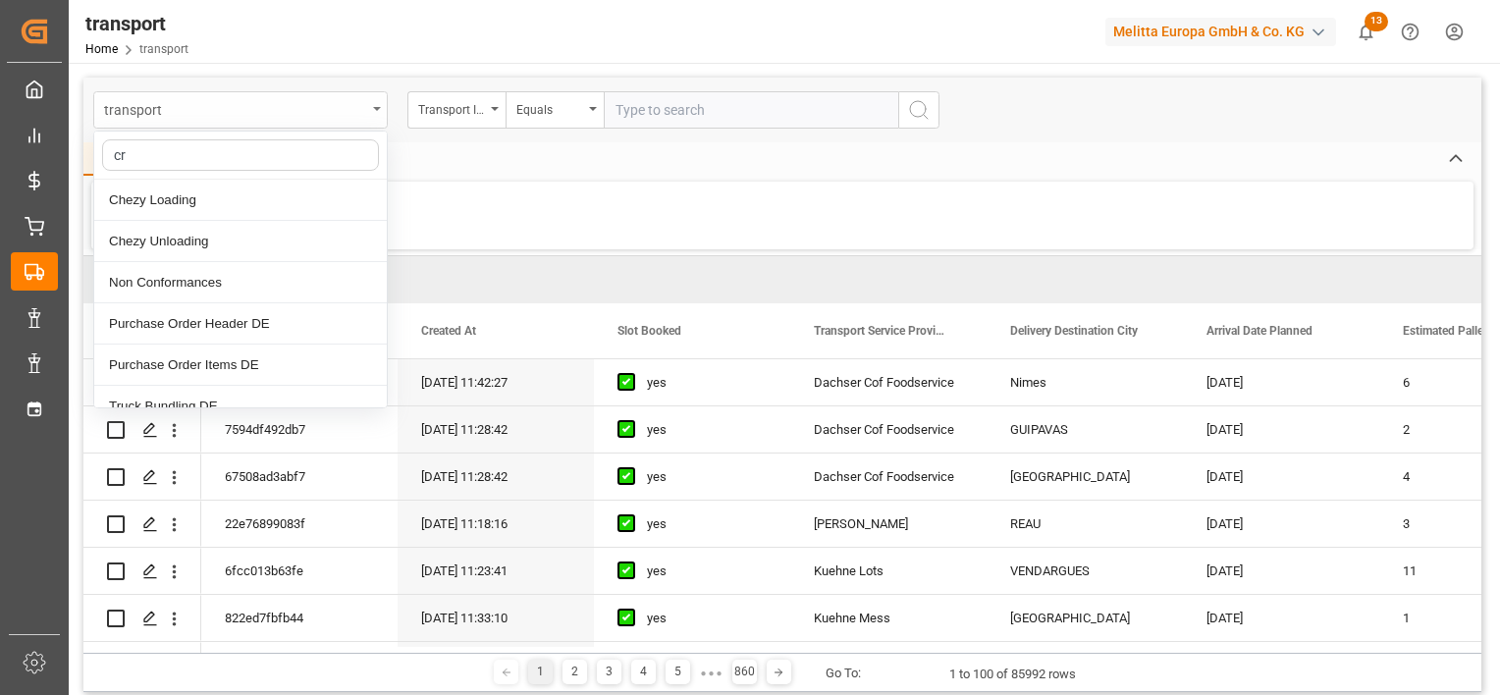
type input "cre"
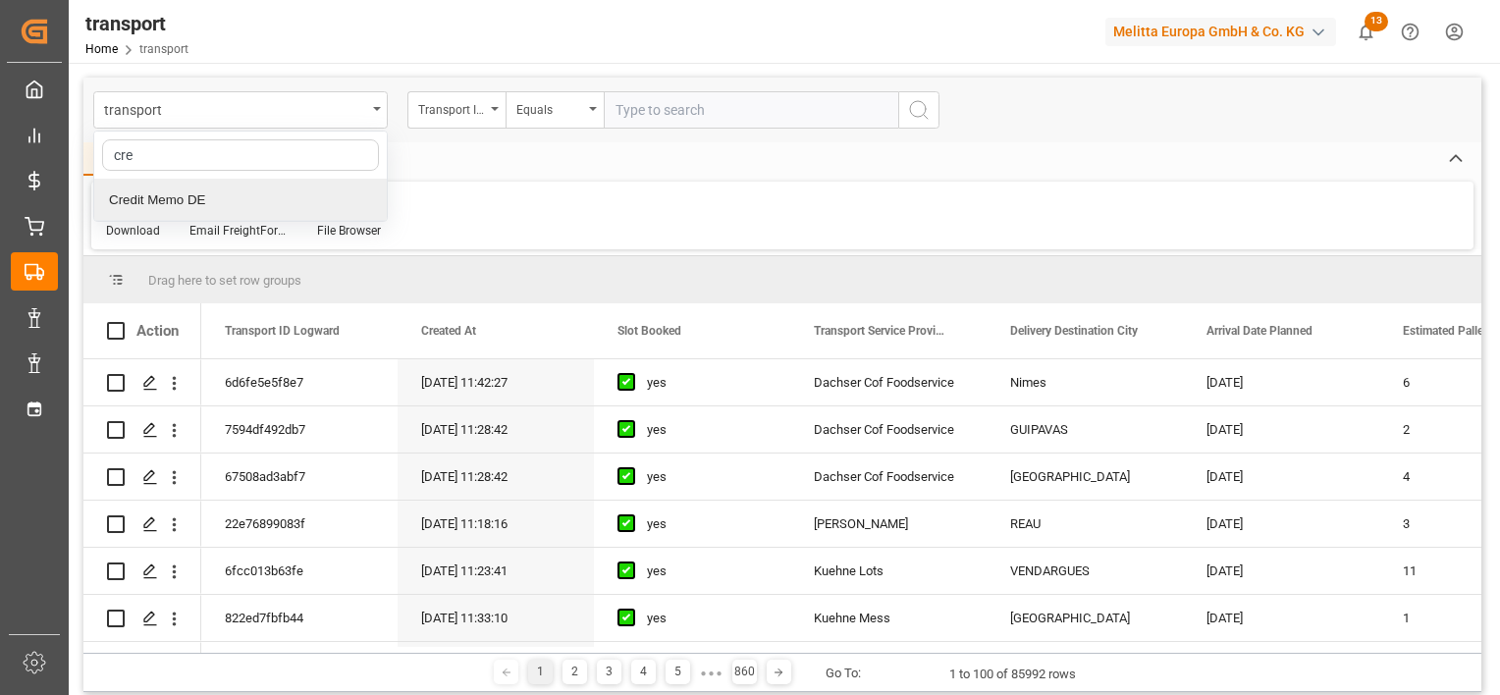
click at [192, 197] on div "Credit Memo DE" at bounding box center [240, 200] width 292 height 41
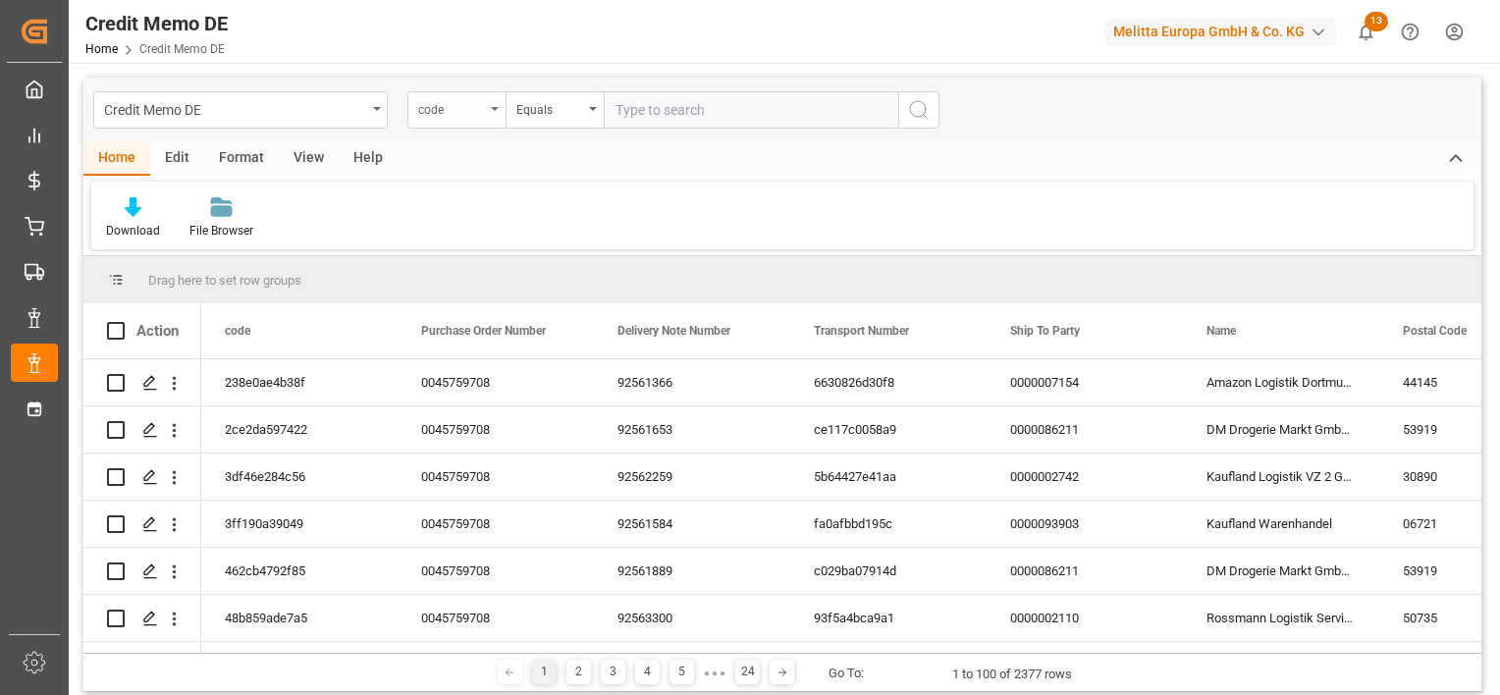
click at [455, 111] on div "code" at bounding box center [451, 107] width 67 height 23
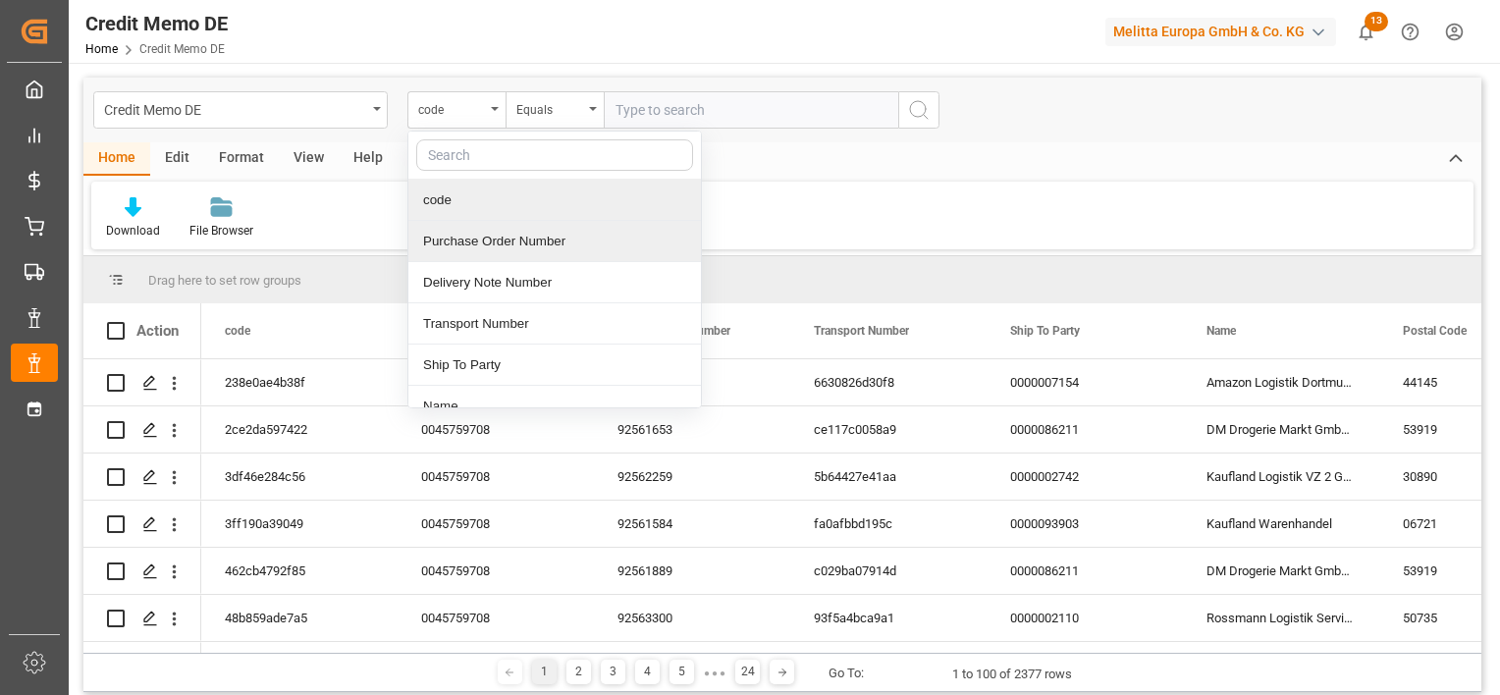
click at [538, 249] on div "Purchase Order Number" at bounding box center [554, 241] width 292 height 41
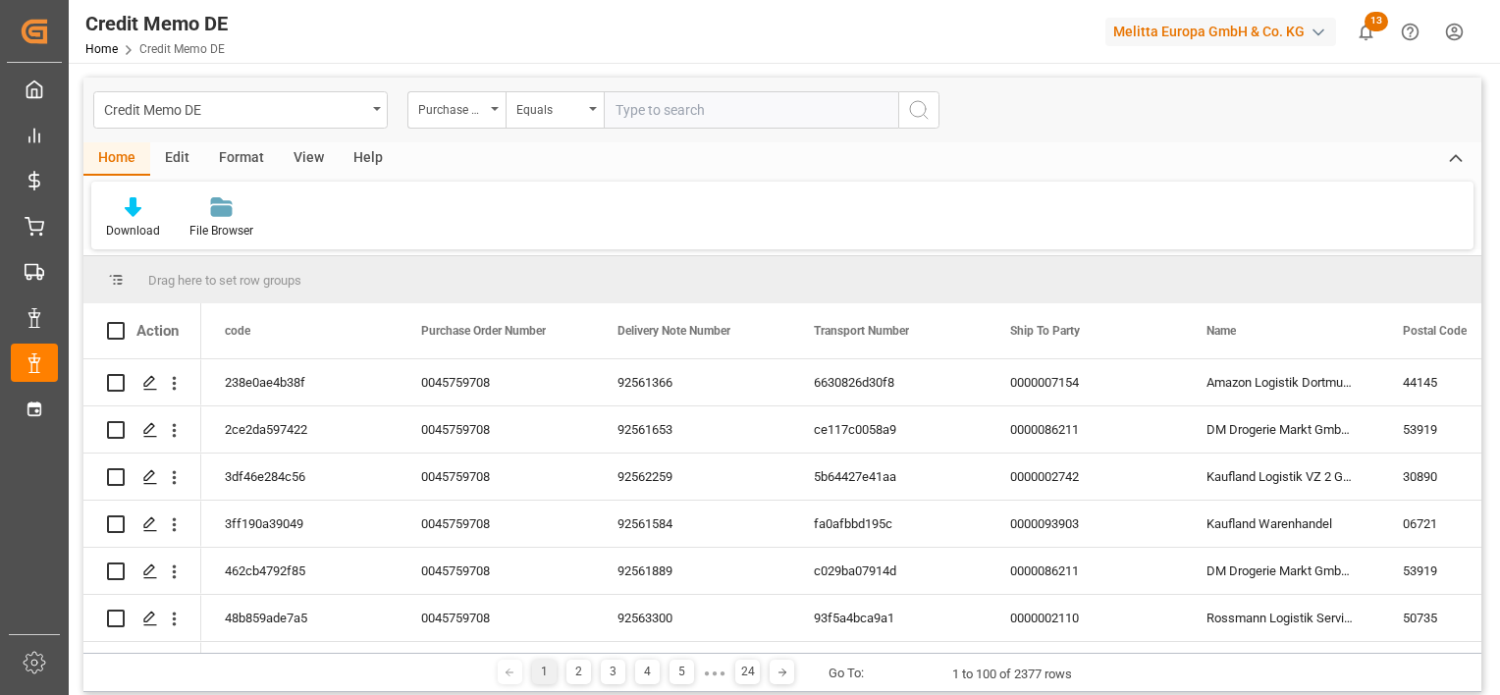
click at [624, 106] on input "text" at bounding box center [751, 109] width 294 height 37
paste input "45759708"
type input "0045759708"
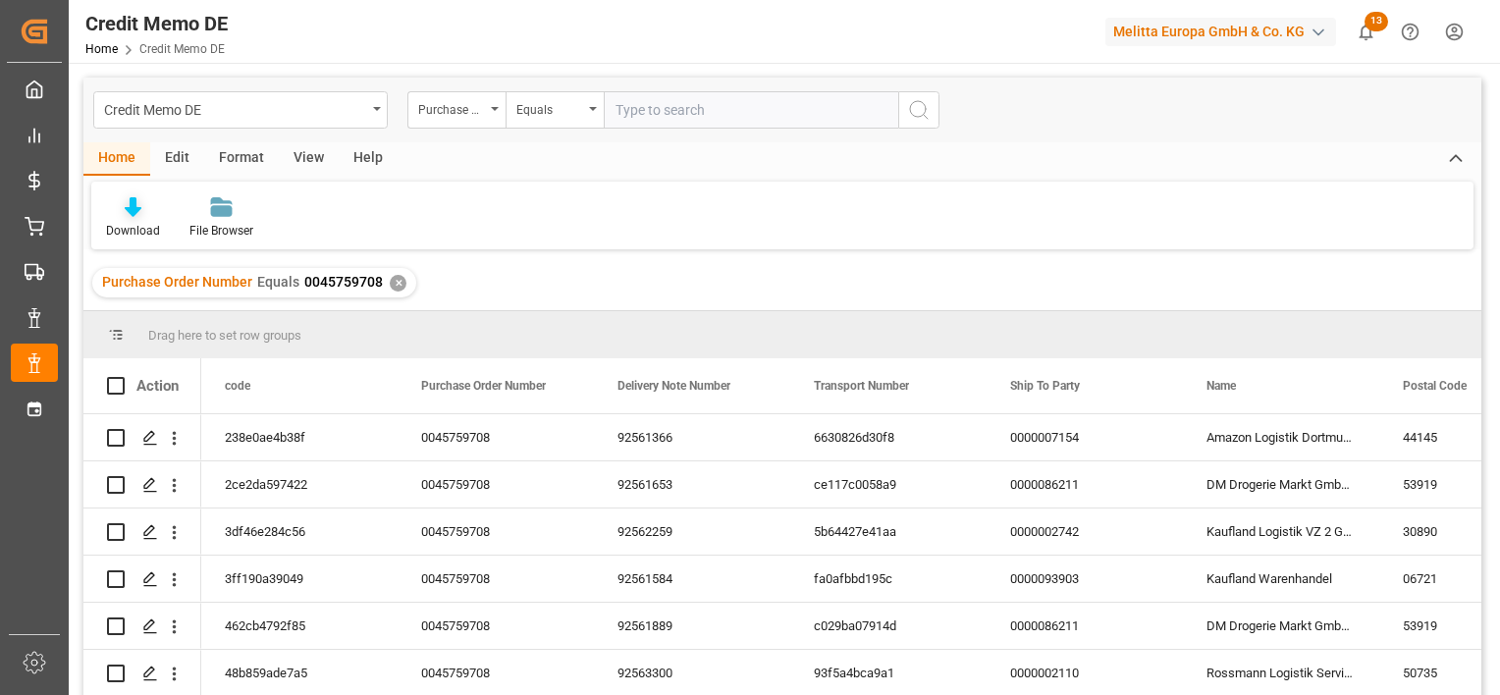
click at [145, 222] on div "Download" at bounding box center [133, 231] width 54 height 18
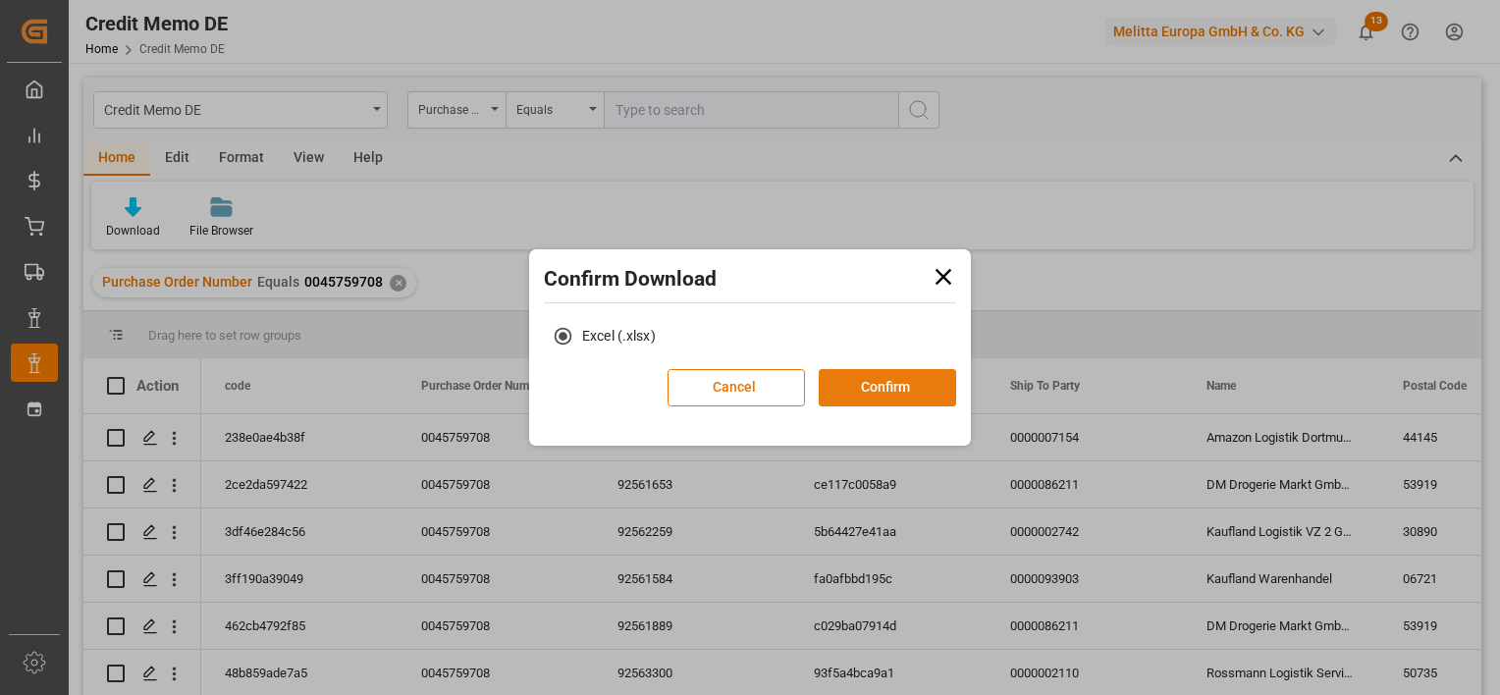
click at [907, 382] on button "Confirm" at bounding box center [887, 387] width 137 height 37
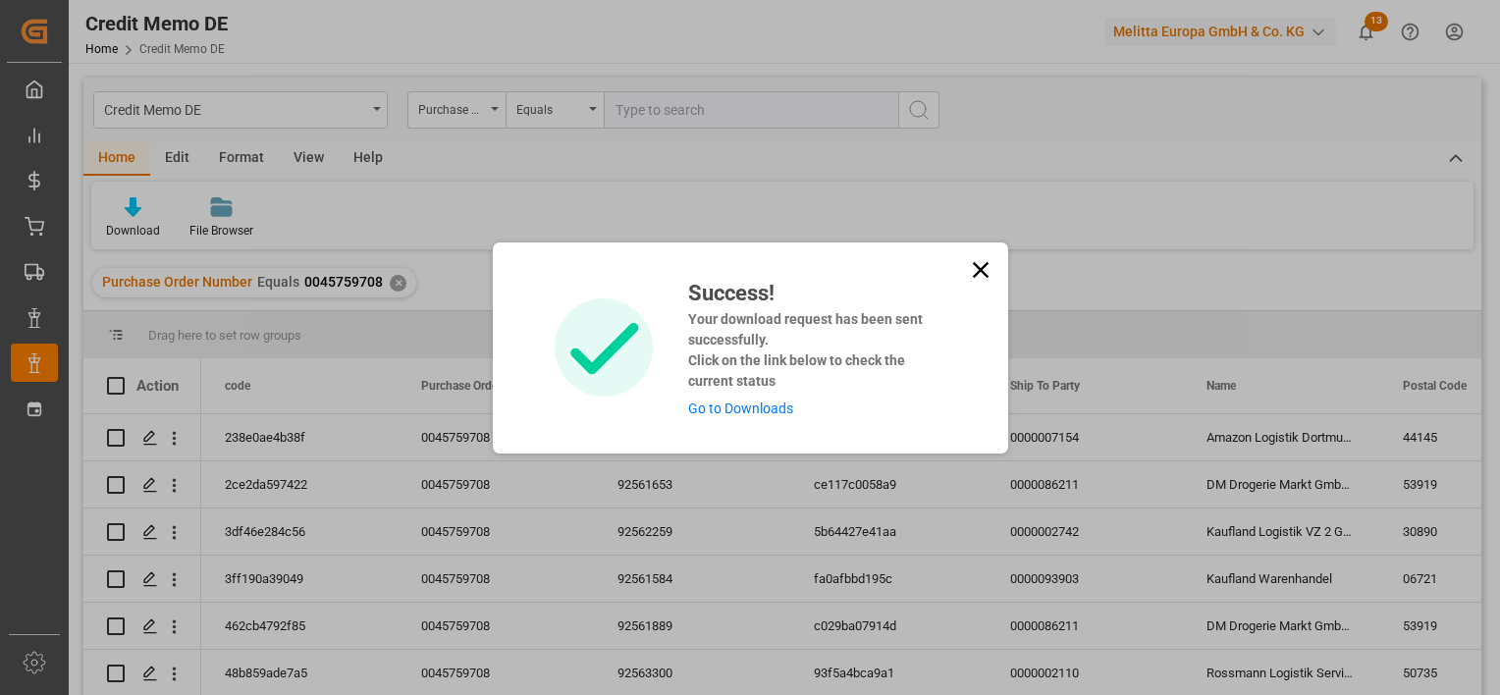
click at [751, 407] on link "Go to Downloads" at bounding box center [740, 408] width 105 height 16
click at [744, 402] on link "Go to Downloads" at bounding box center [740, 408] width 105 height 16
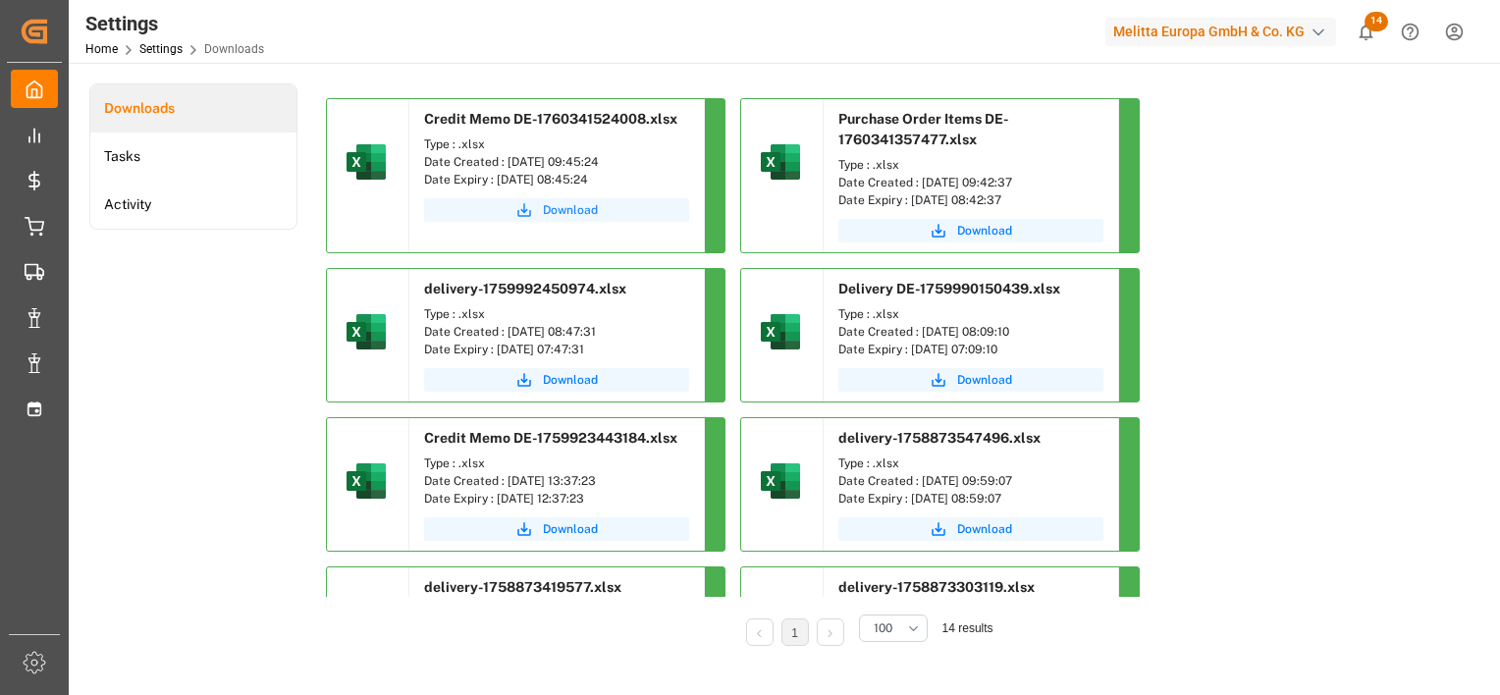
click at [573, 210] on span "Download" at bounding box center [570, 210] width 55 height 18
click at [557, 211] on span "Download" at bounding box center [570, 210] width 55 height 18
